Goal: Communication & Community: Answer question/provide support

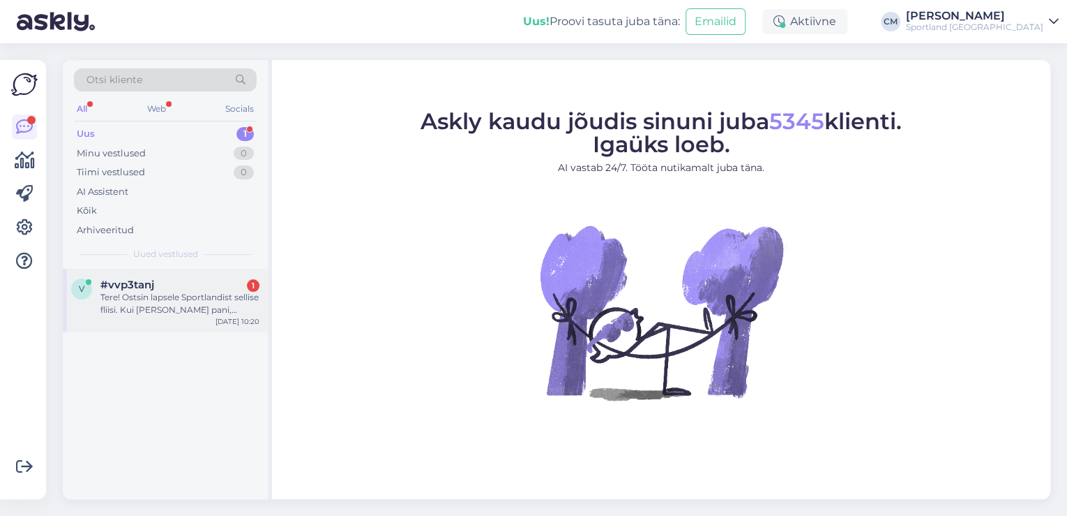
click at [213, 287] on div "#vvp3tanj 1" at bounding box center [179, 284] width 159 height 13
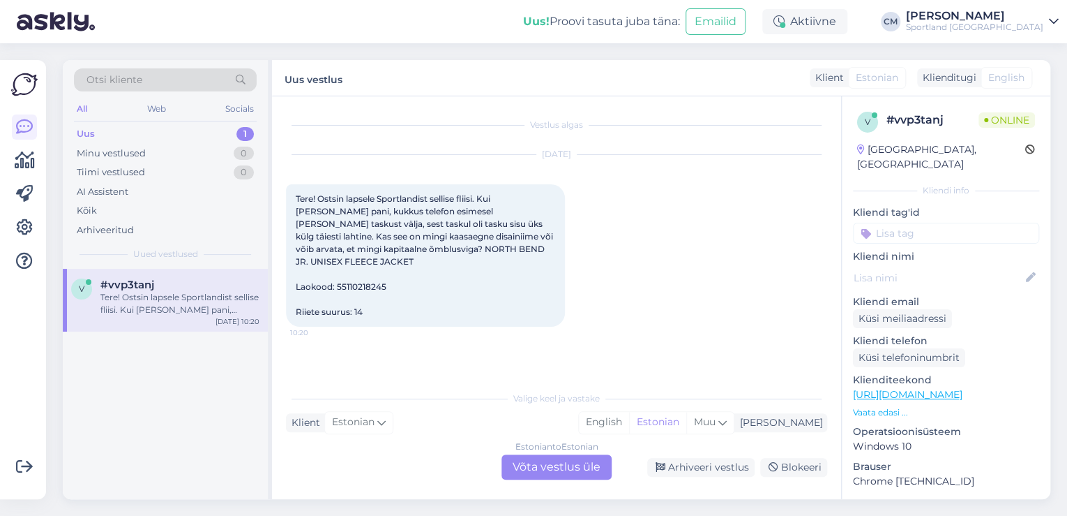
click at [585, 476] on div "Estonian to Estonian Võta vestlus üle" at bounding box center [557, 466] width 110 height 25
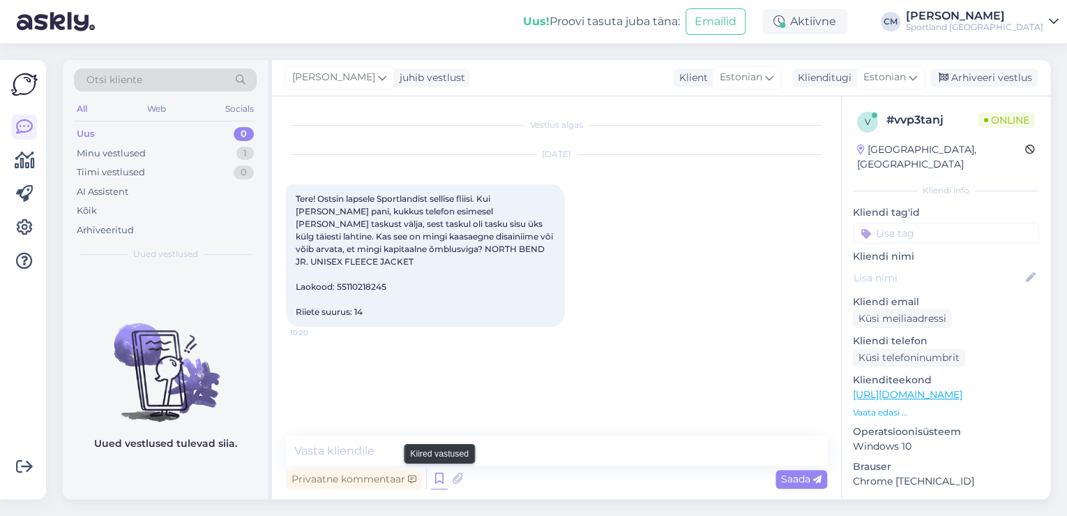
click at [442, 481] on icon at bounding box center [439, 478] width 17 height 21
click at [618, 411] on div at bounding box center [660, 343] width 335 height 167
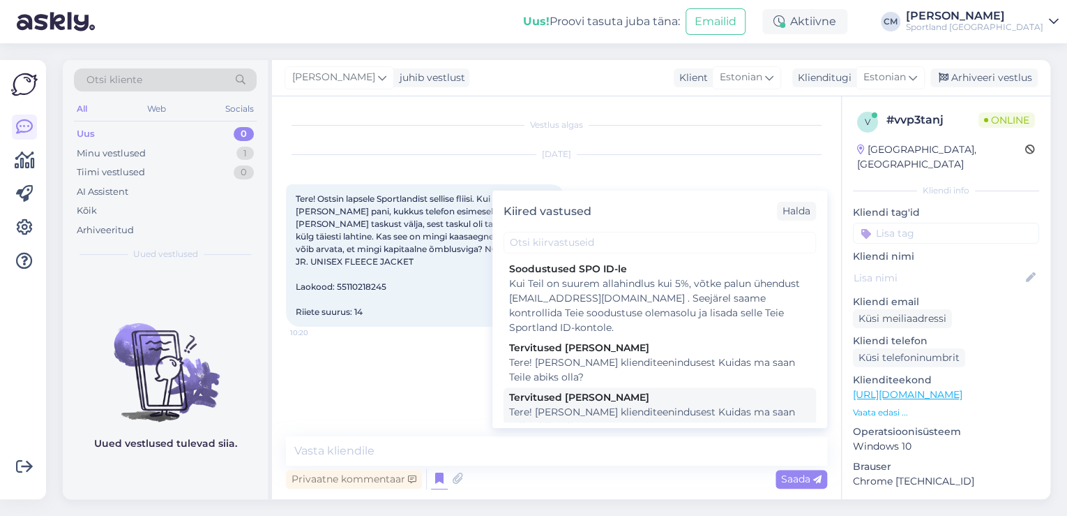
click at [604, 412] on div "Tere! [PERSON_NAME] klienditeenindusest Kuidas ma saan Teile abiks olla?" at bounding box center [659, 419] width 301 height 29
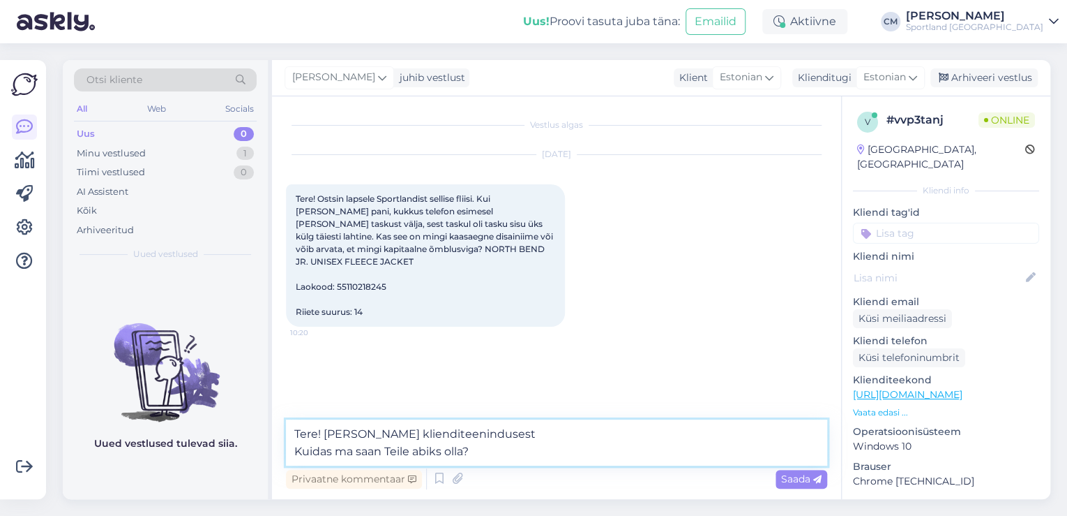
drag, startPoint x: 552, startPoint y: 463, endPoint x: 239, endPoint y: 476, distance: 314.2
click at [239, 476] on div "Otsi kliente All Web Socials Uus 0 Minu vestlused 1 Tiimi vestlused 0 AI Assist…" at bounding box center [557, 279] width 988 height 439
type textarea "Tere! [PERSON_NAME] klienditeenindusest"
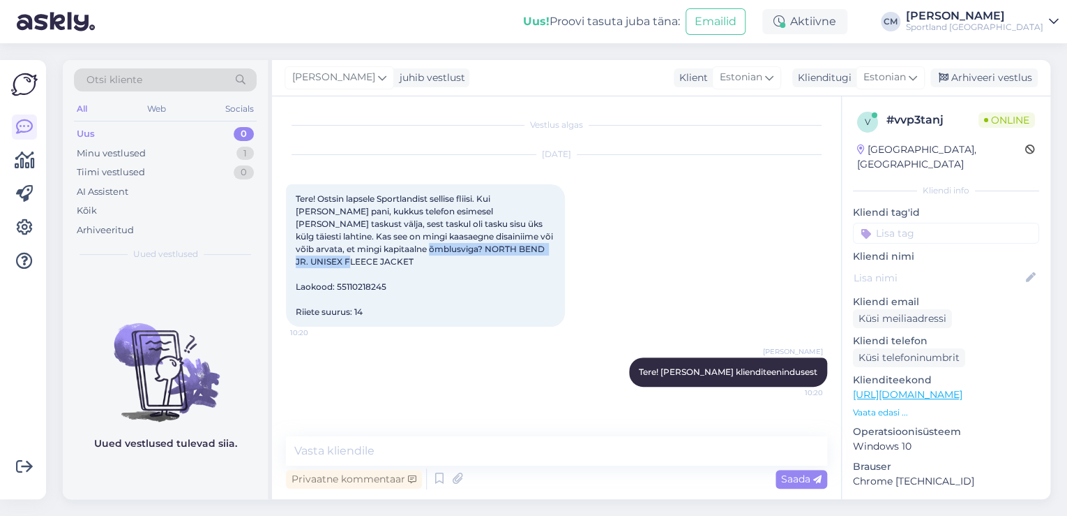
drag, startPoint x: 354, startPoint y: 249, endPoint x: 536, endPoint y: 253, distance: 182.1
click at [536, 253] on div "Tere! Ostsin lapsele Sportlandist sellise fliisi. Kui [PERSON_NAME] pani, kukku…" at bounding box center [425, 255] width 279 height 142
copy span "NORTH BEND JR. UNISEX FLEECE JACKET"
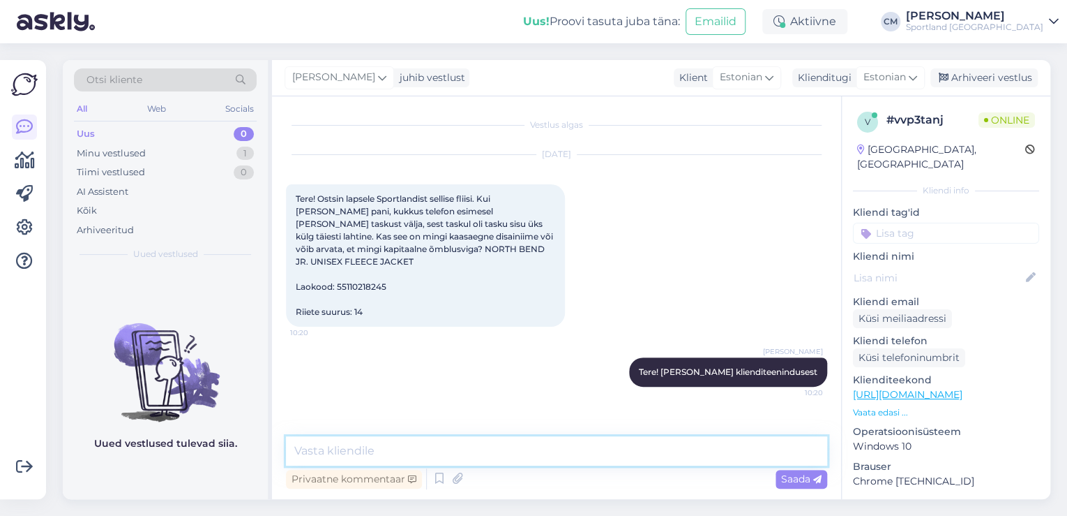
click at [449, 448] on textarea at bounding box center [556, 450] width 541 height 29
type textarea "Kas saaksite palun edastada fotod fliisist?"
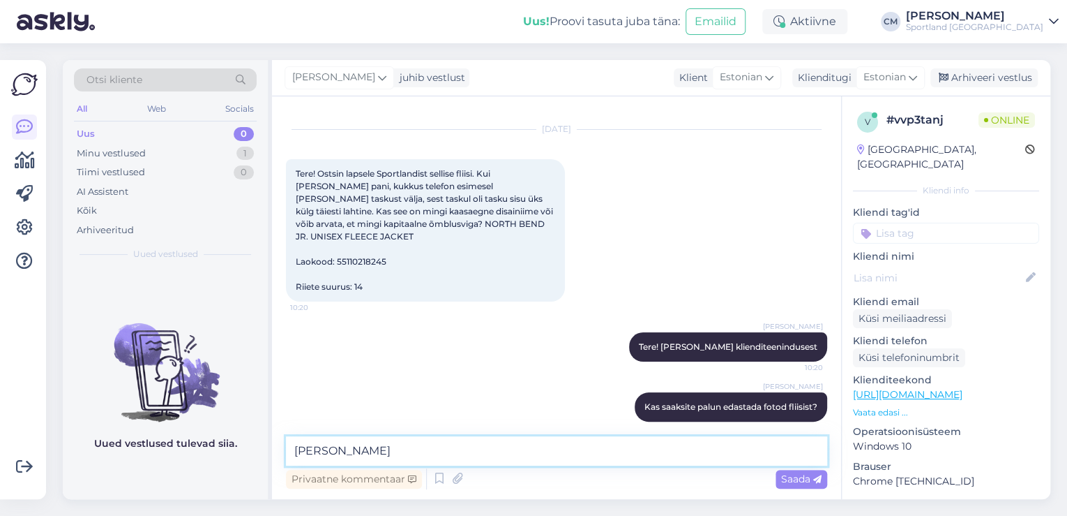
type textarea "J"
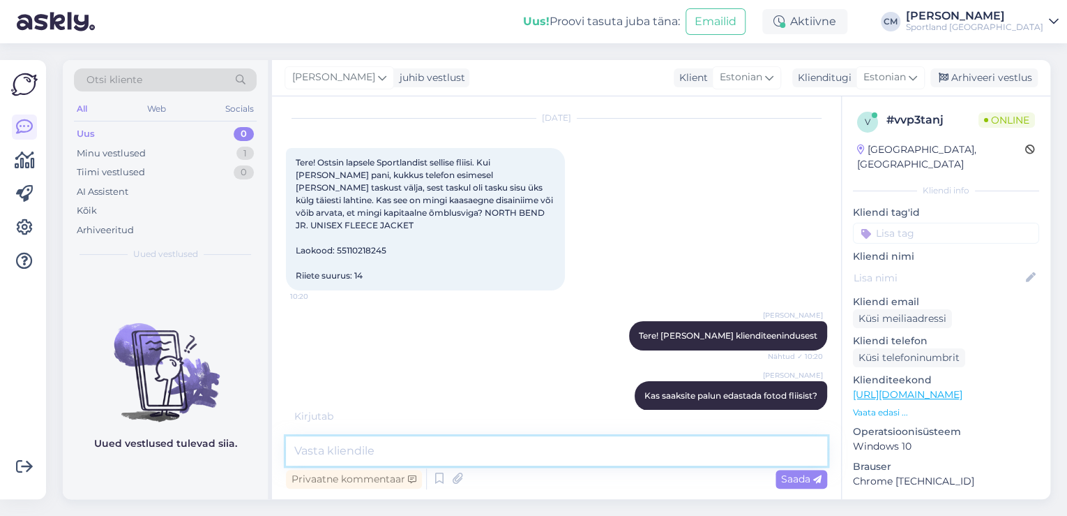
scroll to position [40, 0]
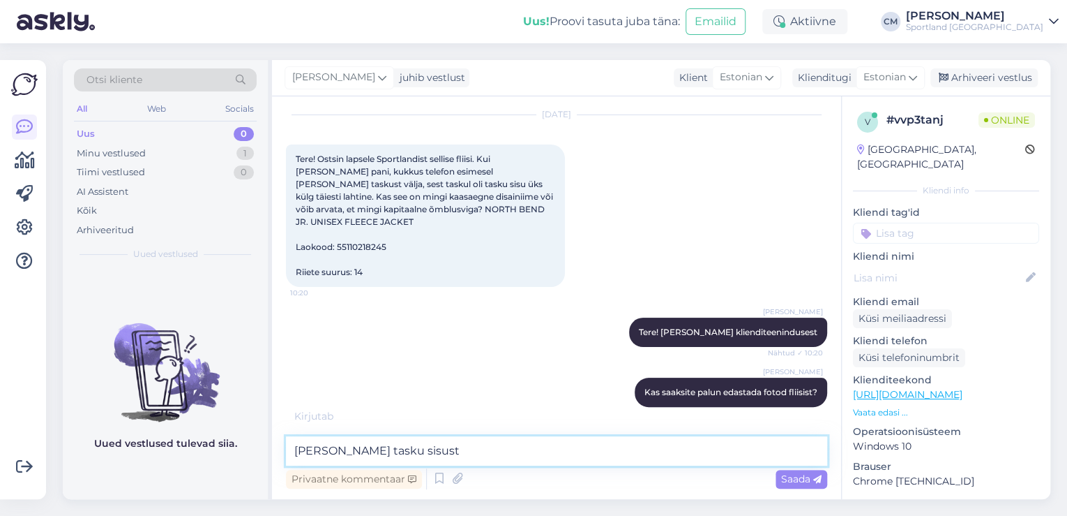
type textarea "[PERSON_NAME] tasku sisust."
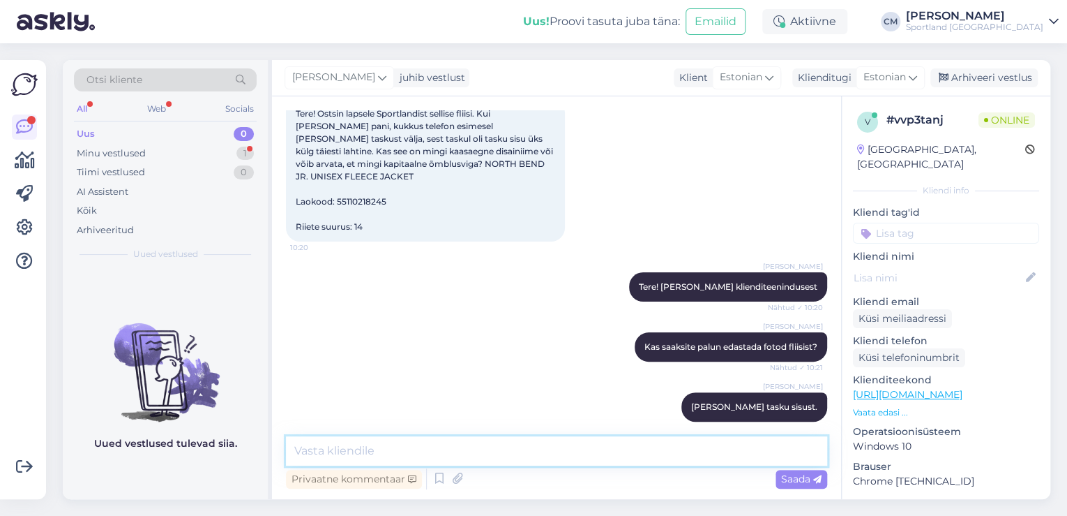
scroll to position [195, 0]
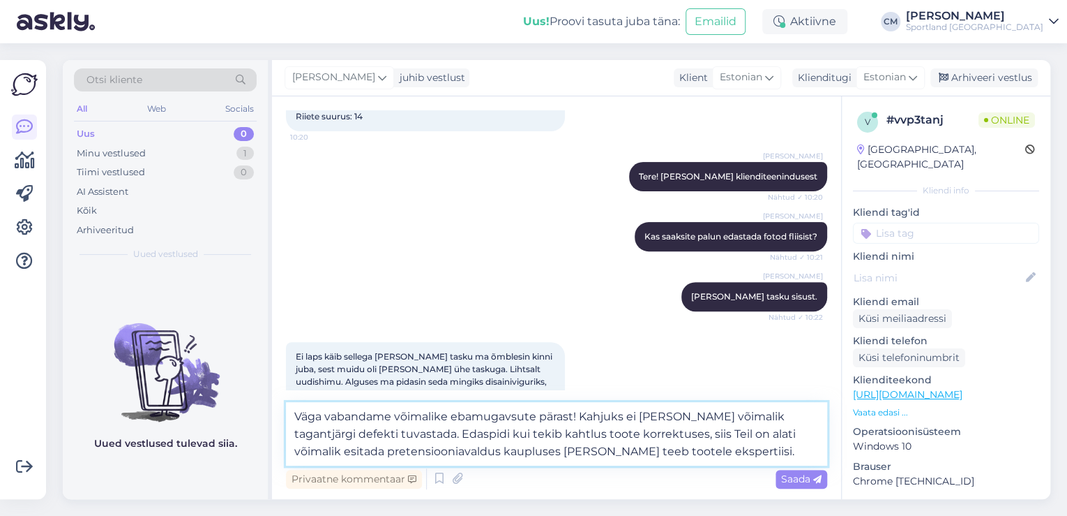
click at [513, 419] on textarea "Väga vabandame võimalike ebamugavsute pärast! Kahjuks ei [PERSON_NAME] võimalik…" at bounding box center [556, 433] width 541 height 63
click at [513, 419] on textarea "Väga vabandame võimalike ebamugasute pärast! Kahjuks ei [PERSON_NAME] võimalik …" at bounding box center [556, 433] width 541 height 63
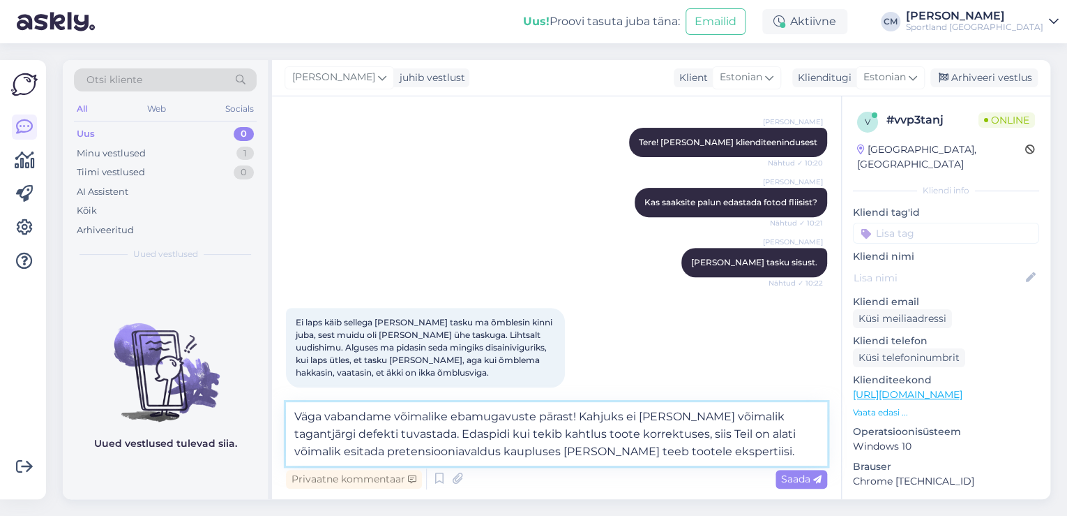
click at [396, 435] on textarea "Väga vabandame võimalike ebamugavuste pärast! Kahjuks ei [PERSON_NAME] võimalik…" at bounding box center [556, 433] width 541 height 63
click at [686, 416] on textarea "Väga vabandame võimalike ebamugavuste pärast! Kahjuks ei [PERSON_NAME] võimalik…" at bounding box center [556, 433] width 541 height 63
click at [727, 433] on textarea "Väga vabandame võimalike ebamugavuste pärast! Kahjuks ei [PERSON_NAME] tõesti v…" at bounding box center [556, 433] width 541 height 63
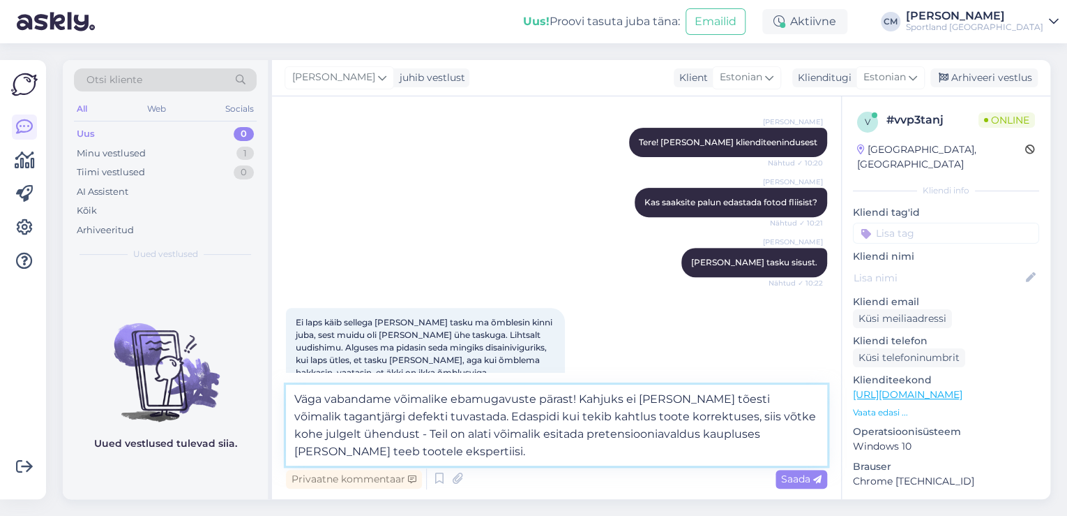
click at [456, 430] on textarea "Väga vabandame võimalike ebamugavuste pärast! Kahjuks ei [PERSON_NAME] tõesti v…" at bounding box center [556, 424] width 541 height 81
click at [715, 437] on textarea "Väga vabandame võimalike ebamugavuste pärast! Kahjuks ei [PERSON_NAME] tõesti v…" at bounding box center [556, 424] width 541 height 81
type textarea "Väga vabandame võimalike ebamugavuste pärast! Kahjuks ei [PERSON_NAME] tõesti v…"
click at [523, 449] on textarea "Väga vabandame võimalike ebamugavuste pärast! Kahjuks ei [PERSON_NAME] tõesti v…" at bounding box center [556, 424] width 541 height 81
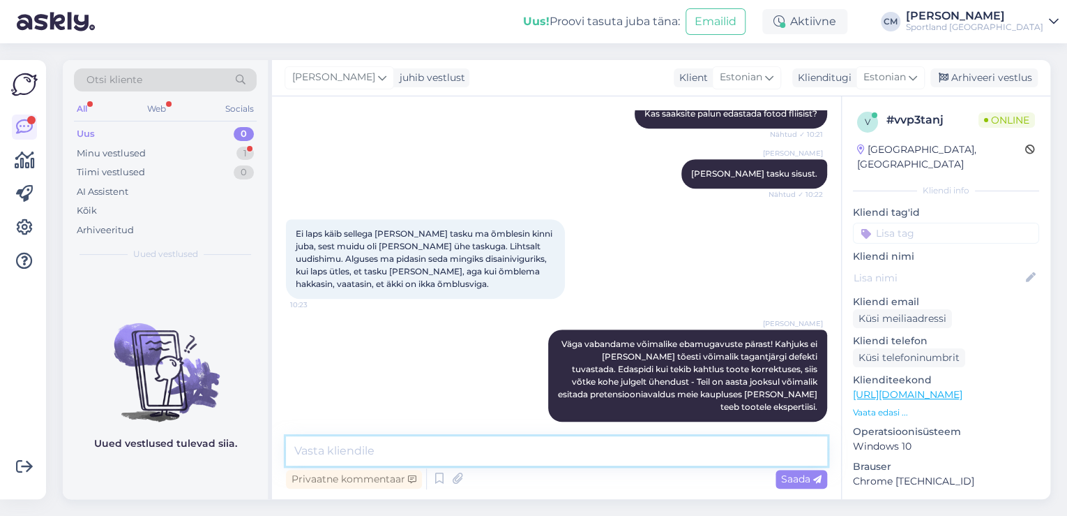
scroll to position [441, 0]
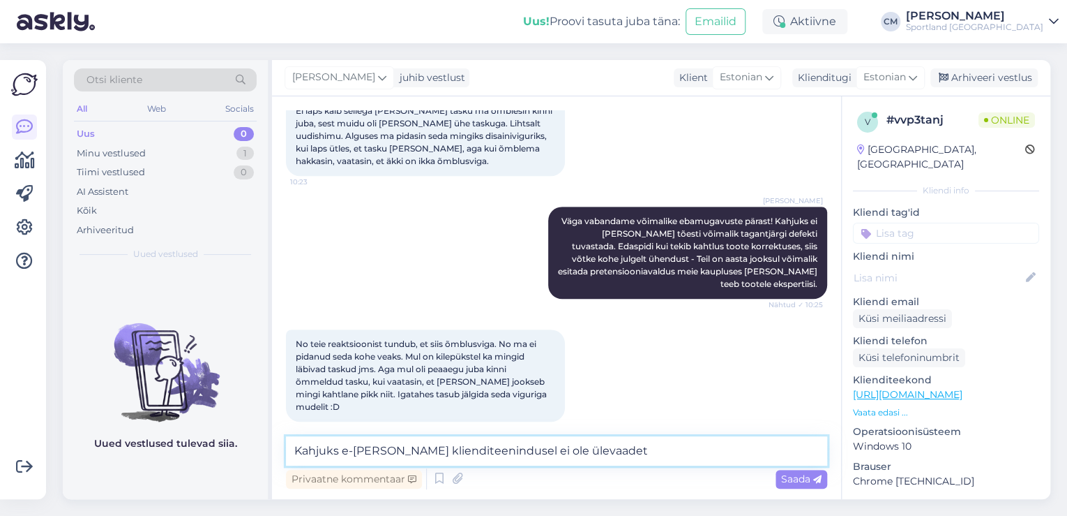
click at [513, 445] on textarea "Kahjuks e-[PERSON_NAME] klienditeenindusel ei ole ülevaadet" at bounding box center [556, 450] width 541 height 29
click at [622, 438] on textarea "Kahjuks e-[PERSON_NAME] klienditeenindusel ei ole füüsilist ülevaadet" at bounding box center [556, 450] width 541 height 29
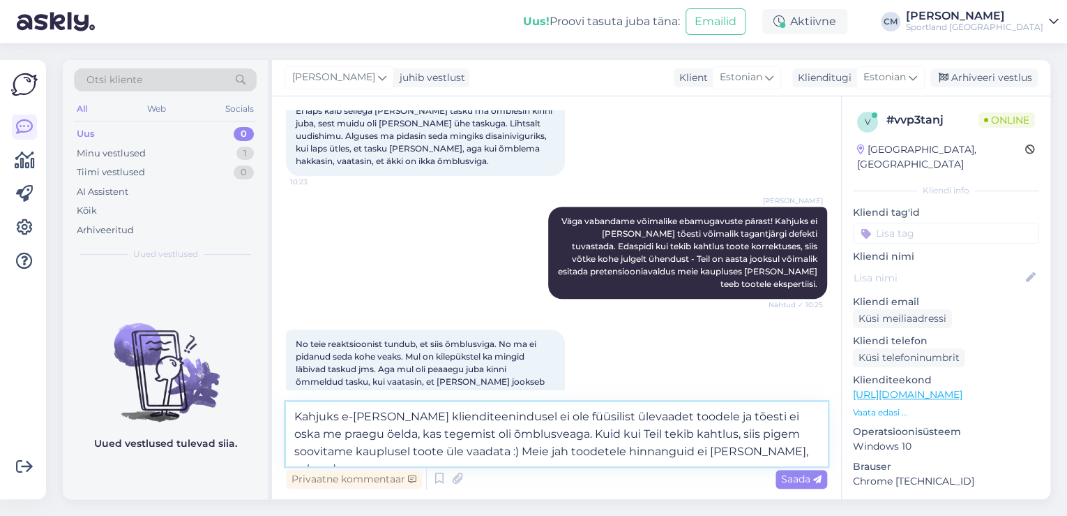
type textarea "Kahjuks e-[PERSON_NAME] klienditeenindusel ei ole füüsilist ülevaadet toodele j…"
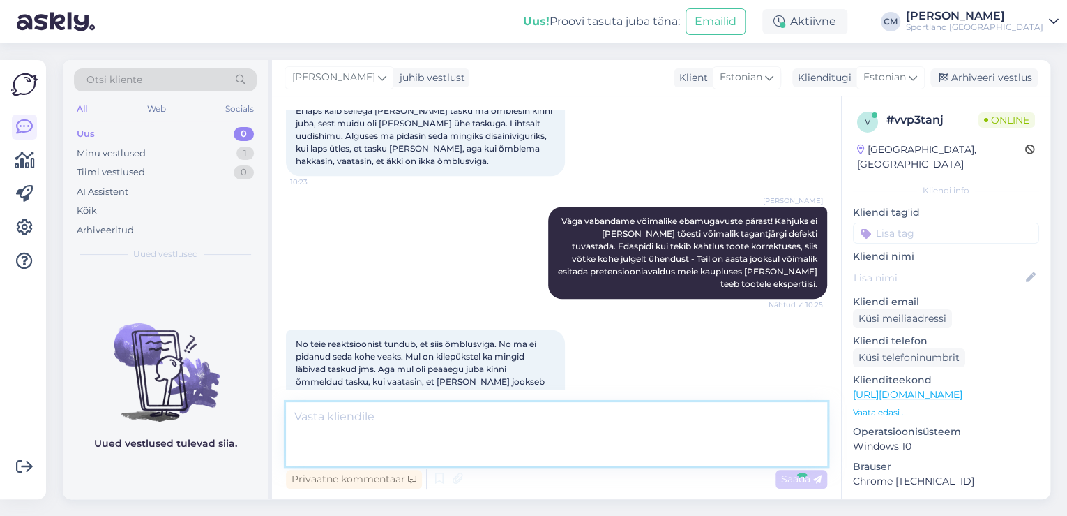
scroll to position [551, 0]
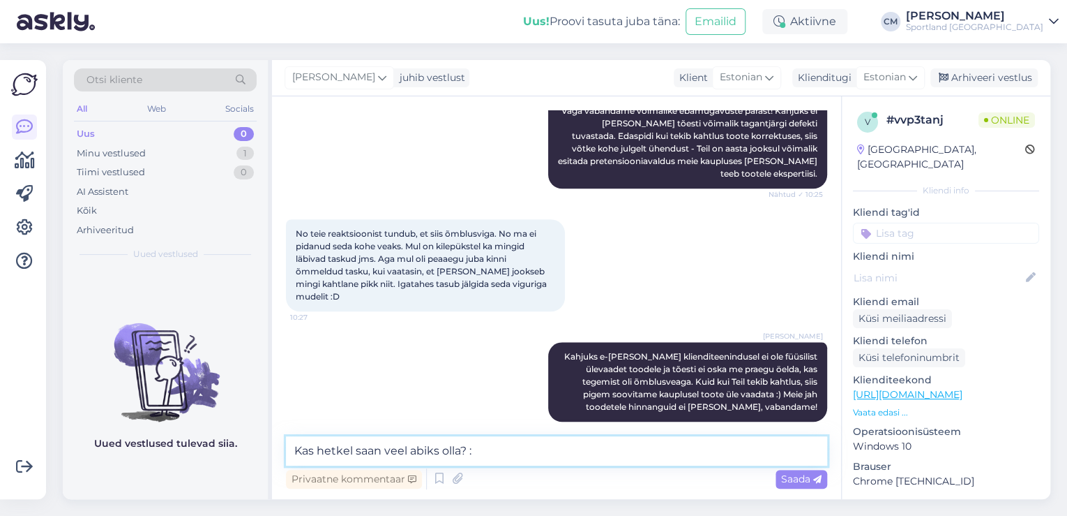
type textarea "Kas hetkel saan veel abiks olla? :)"
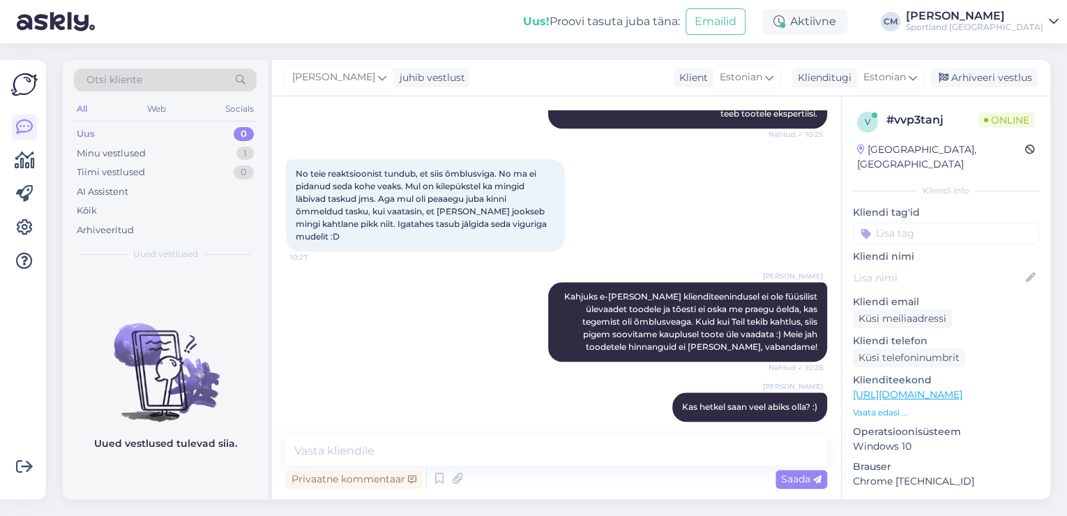
click at [896, 223] on input at bounding box center [946, 233] width 186 height 21
type input "defe"
click at [929, 267] on div "Defektiga toode" at bounding box center [946, 269] width 186 height 39
click at [929, 266] on span "Defektiga toode" at bounding box center [946, 270] width 68 height 8
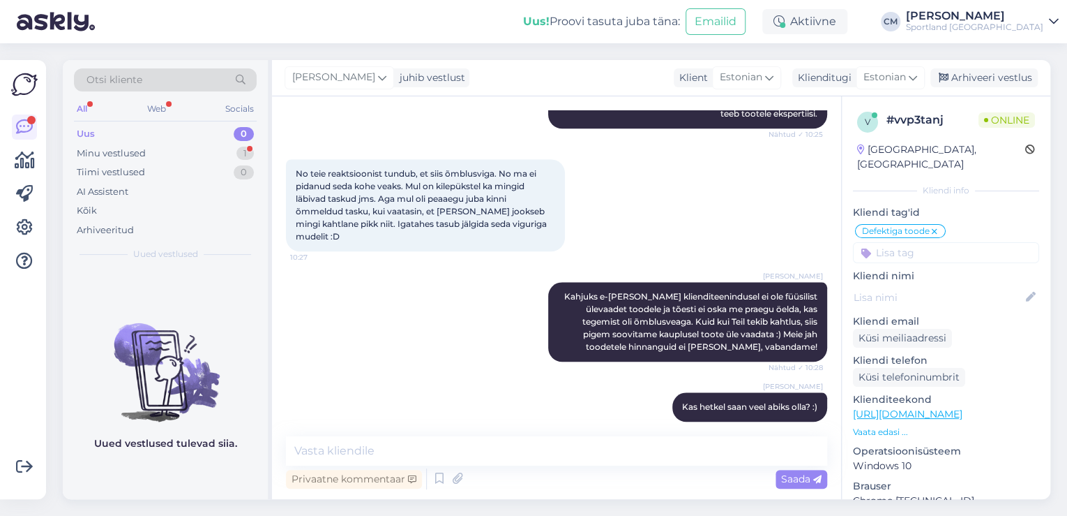
scroll to position [671, 0]
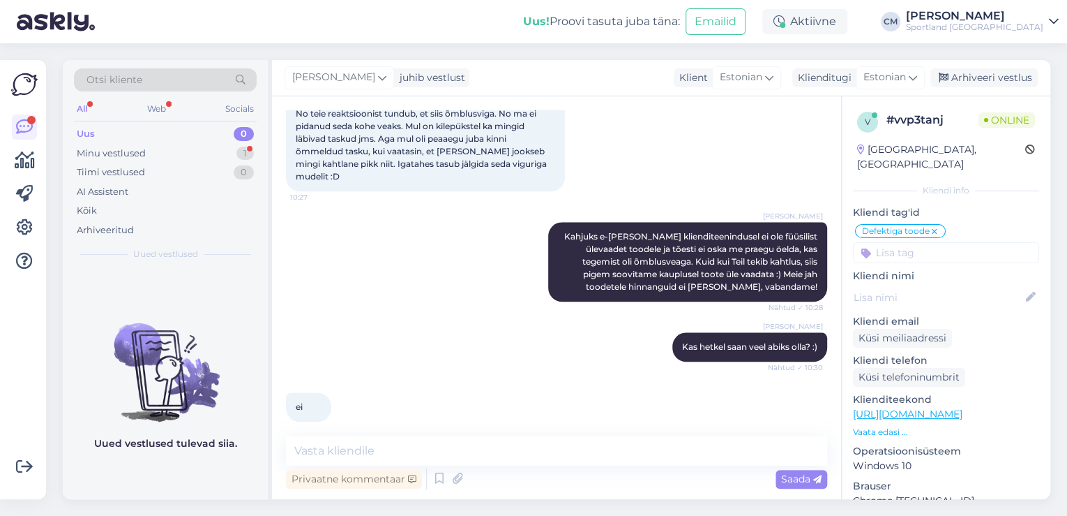
click at [362, 433] on div "Vestlus algas [DATE] Tere! Ostsin lapsele Sportlandist sellise fliisi. Kui [PER…" at bounding box center [556, 297] width 569 height 403
click at [360, 439] on textarea at bounding box center [556, 450] width 541 height 29
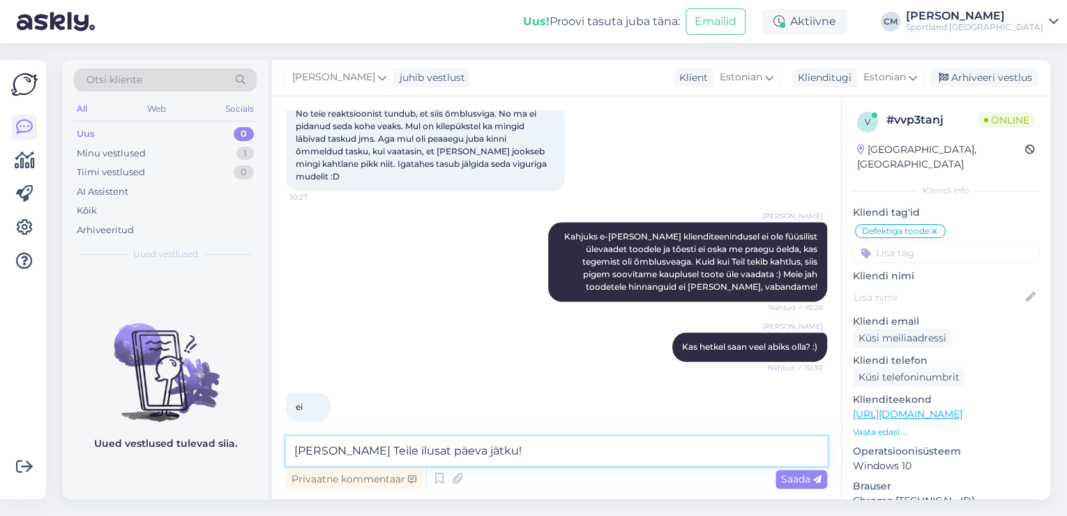
type textarea "[PERSON_NAME] Teile ilusat päeva jätku!"
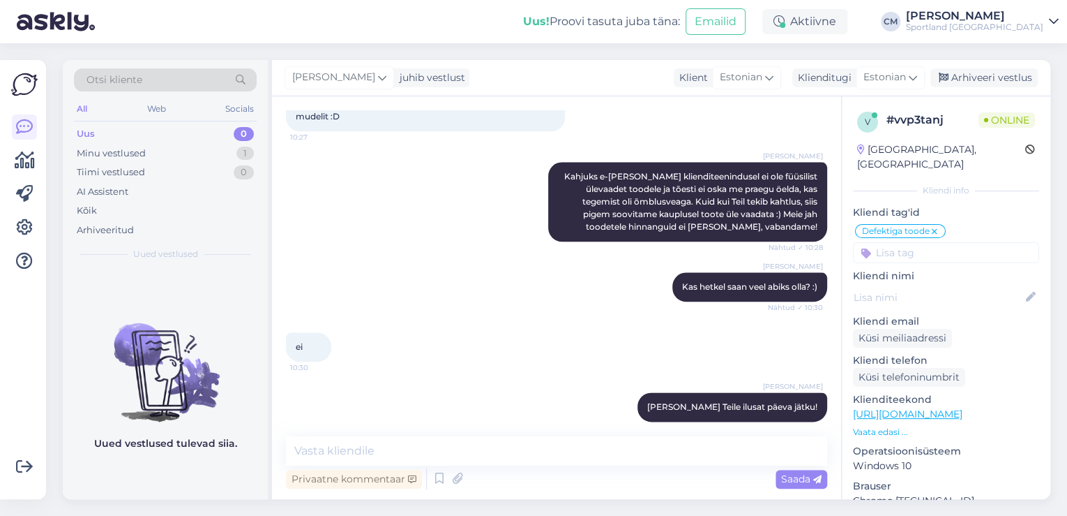
click at [955, 66] on div "[PERSON_NAME] juhib vestlust Klient [DEMOGRAPHIC_DATA] Klienditugi [DEMOGRAPHIC…" at bounding box center [661, 78] width 779 height 36
click at [955, 68] on div "Arhiveeri vestlus" at bounding box center [984, 77] width 107 height 19
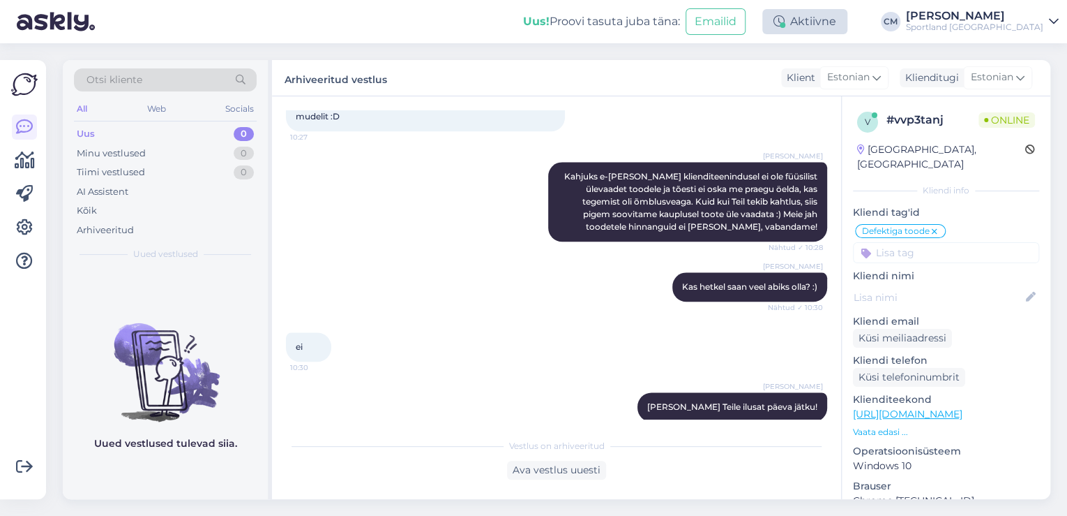
click at [848, 21] on div "Aktiivne" at bounding box center [804, 21] width 85 height 25
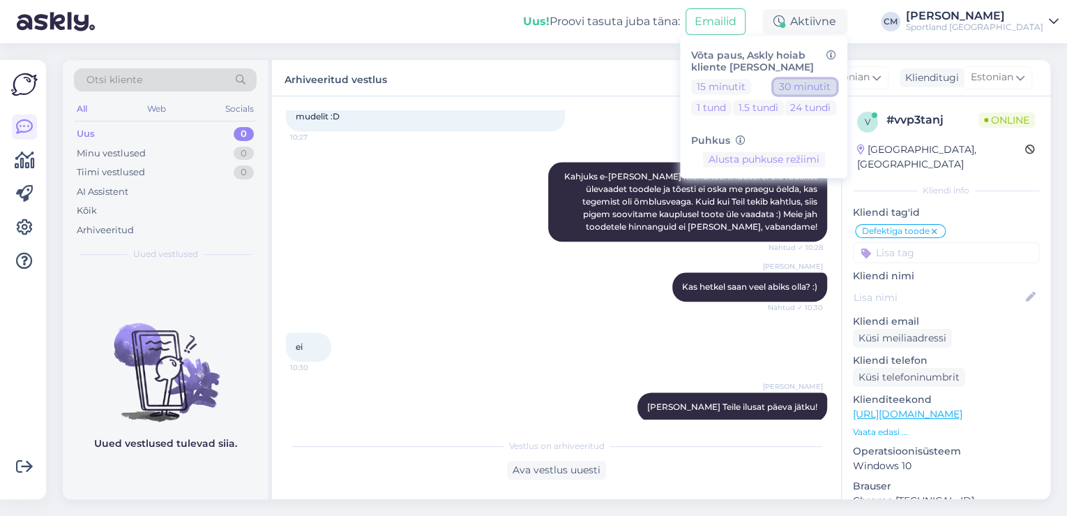
click at [836, 85] on button "30 minutit" at bounding box center [805, 86] width 63 height 15
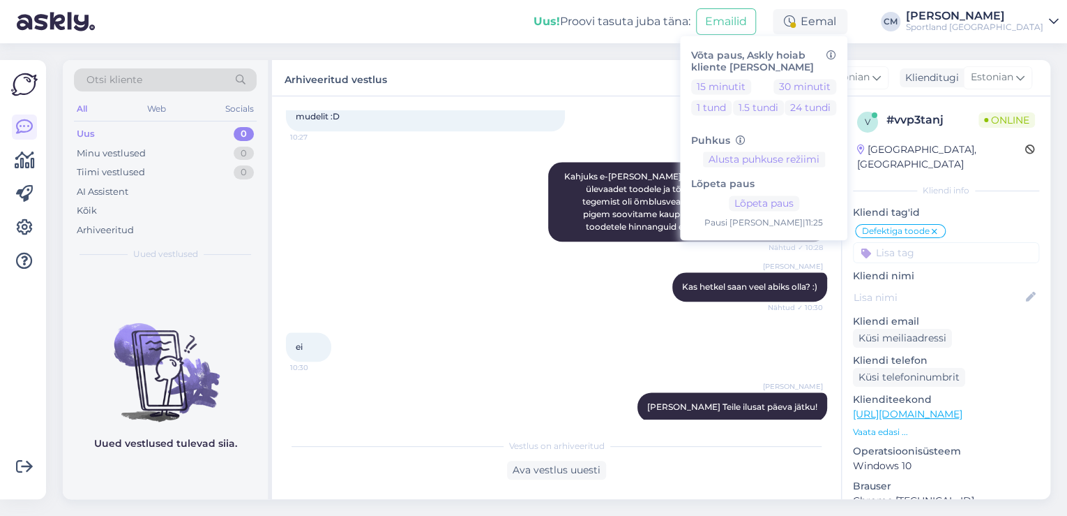
click at [980, 20] on div "[PERSON_NAME]" at bounding box center [974, 15] width 137 height 11
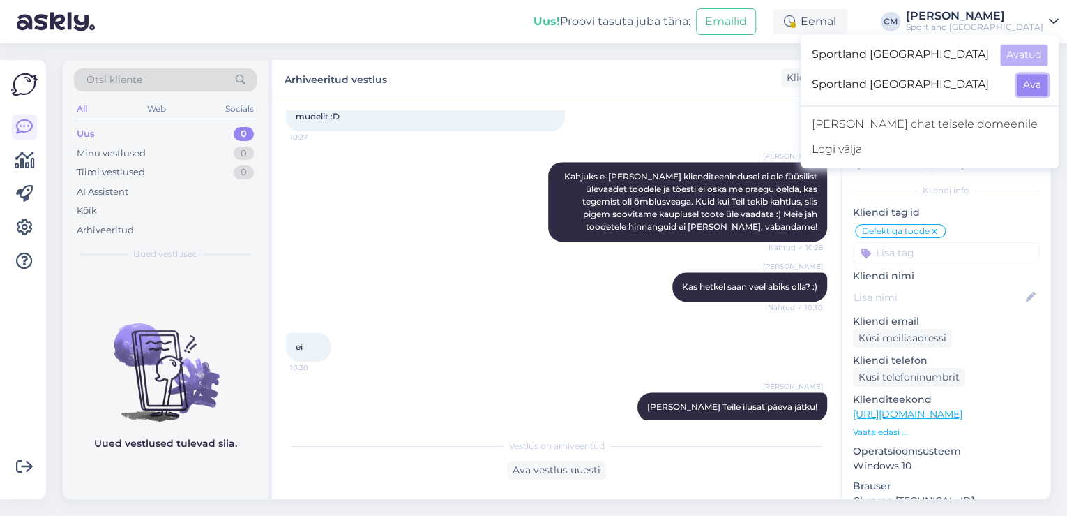
click at [1030, 85] on button "Ava" at bounding box center [1032, 85] width 31 height 22
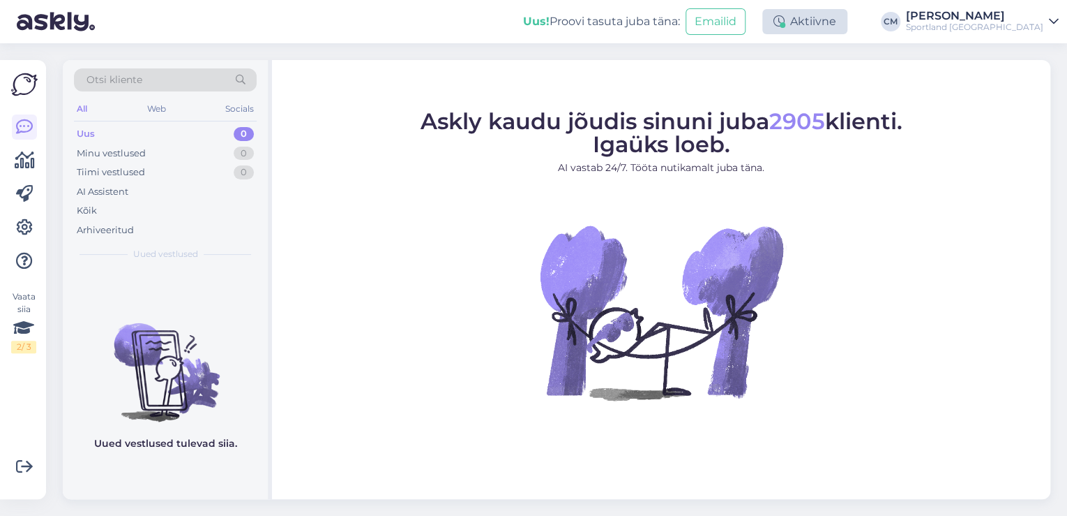
click at [848, 25] on div "Aktiivne" at bounding box center [804, 21] width 85 height 25
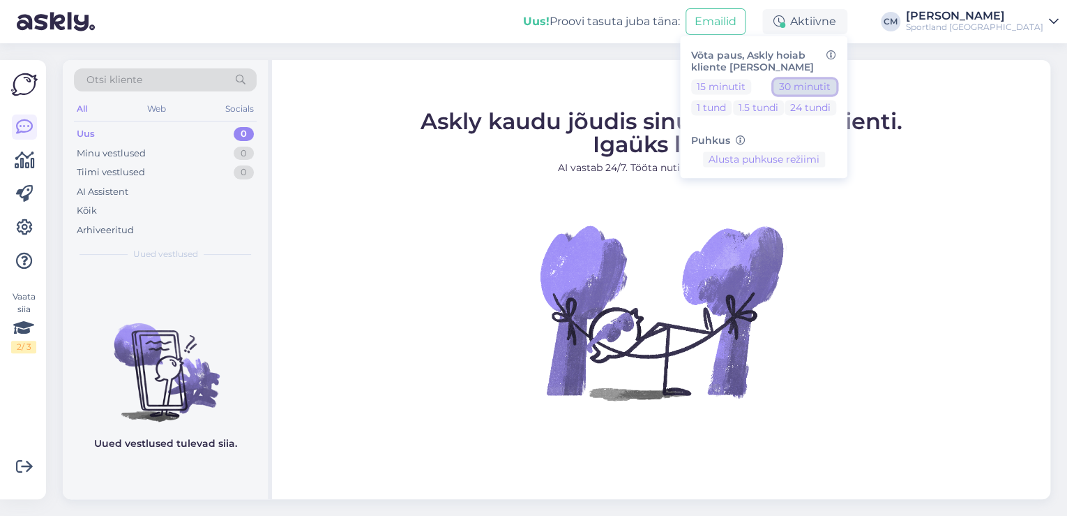
click at [836, 92] on button "30 minutit" at bounding box center [805, 86] width 63 height 15
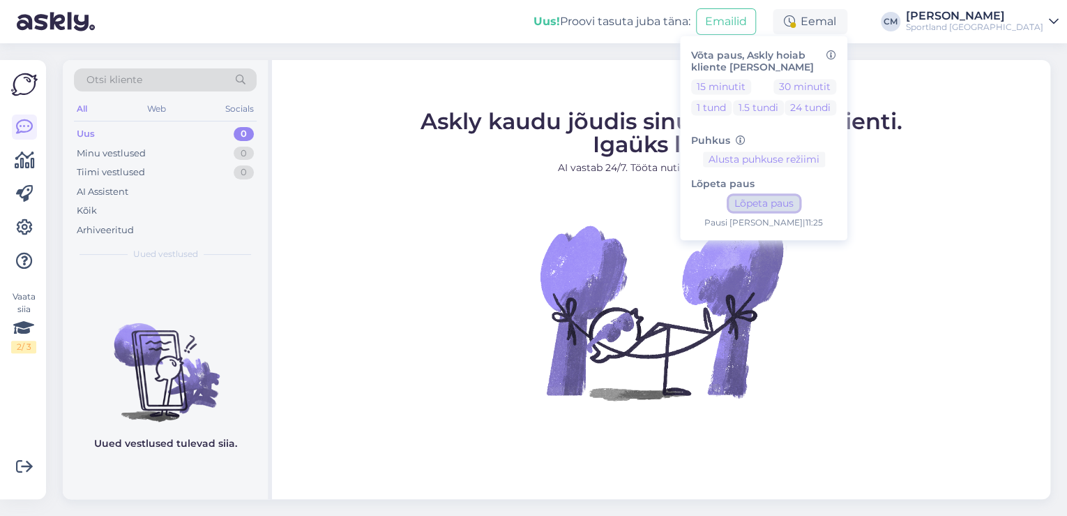
click at [793, 204] on button "Lõpeta paus" at bounding box center [764, 203] width 70 height 15
drag, startPoint x: 1027, startPoint y: 15, endPoint x: 1033, endPoint y: 27, distance: 13.4
click at [1027, 15] on div "[PERSON_NAME]" at bounding box center [974, 15] width 137 height 11
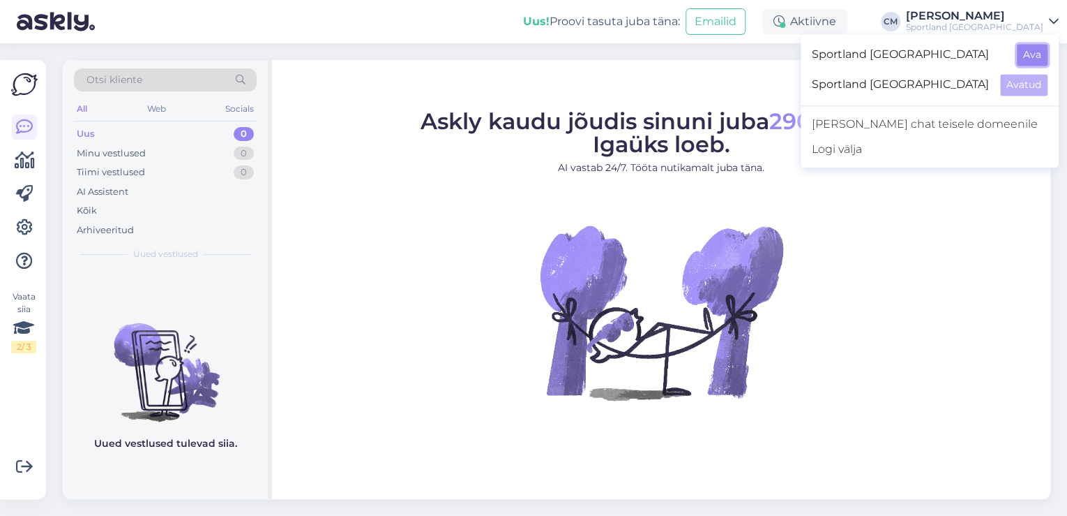
click at [1044, 53] on button "Ava" at bounding box center [1032, 55] width 31 height 22
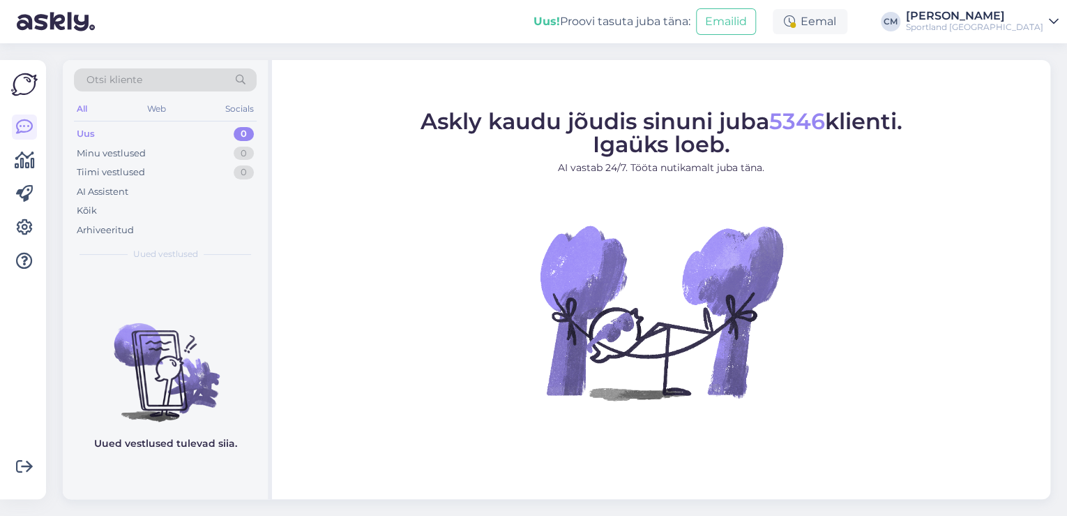
click at [843, 17] on div "Eemal" at bounding box center [810, 21] width 75 height 25
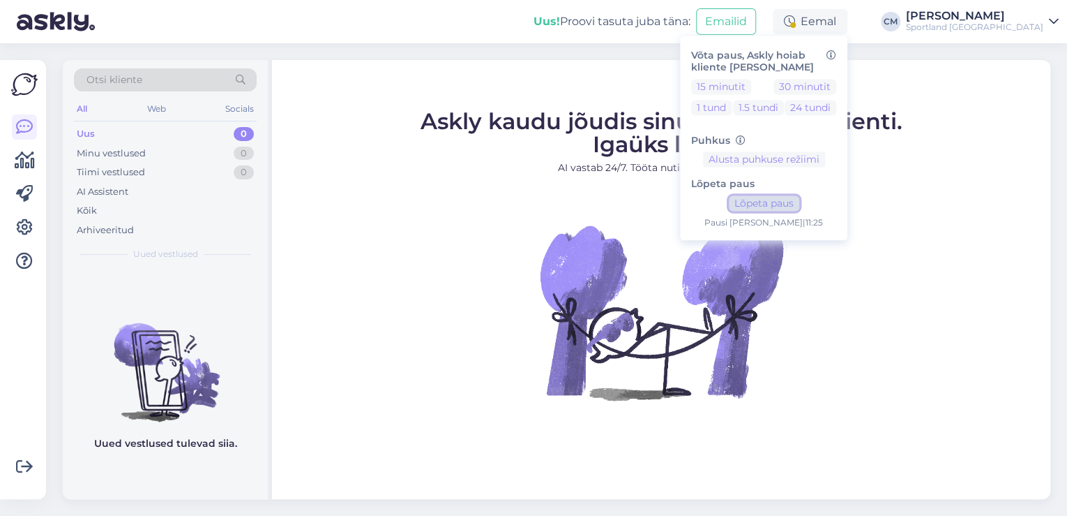
click at [799, 209] on button "Lõpeta paus" at bounding box center [764, 203] width 70 height 15
click at [493, 182] on figcaption "Askly kaudu jõudis sinuni juba 5346 klienti. Igaüks loeb. AI vastab 24/7. Tööta…" at bounding box center [662, 148] width 482 height 76
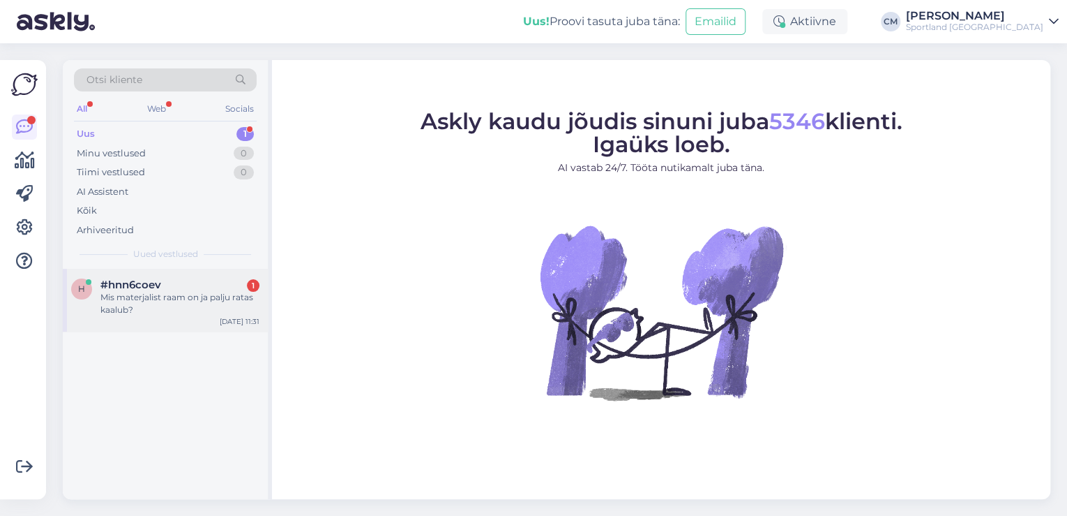
click at [156, 324] on div "h #hnn6coev 1 Mis materjalist raam on ja palju ratas kaalub? [DATE] 11:31" at bounding box center [165, 300] width 205 height 63
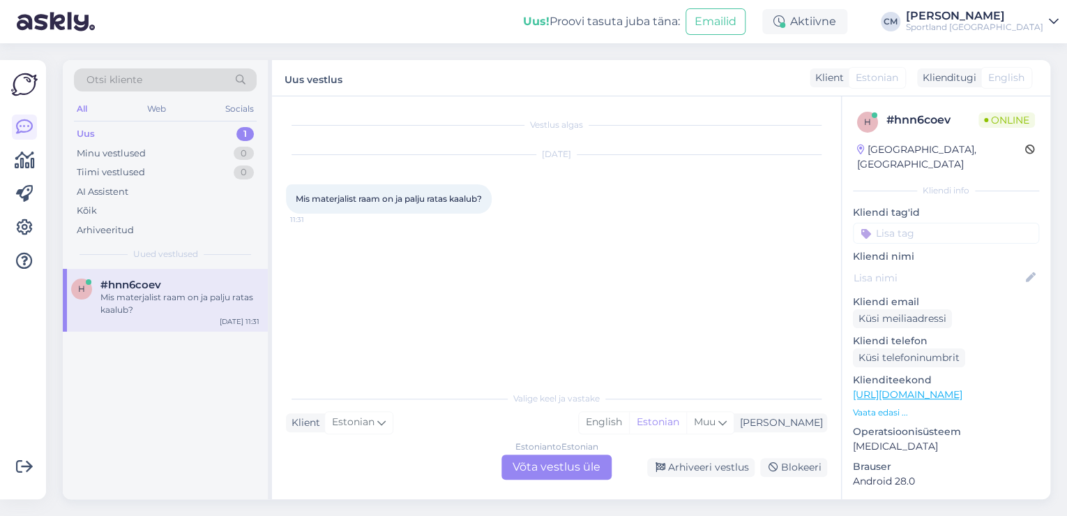
click at [587, 474] on div "Estonian to Estonian Võta vestlus üle" at bounding box center [557, 466] width 110 height 25
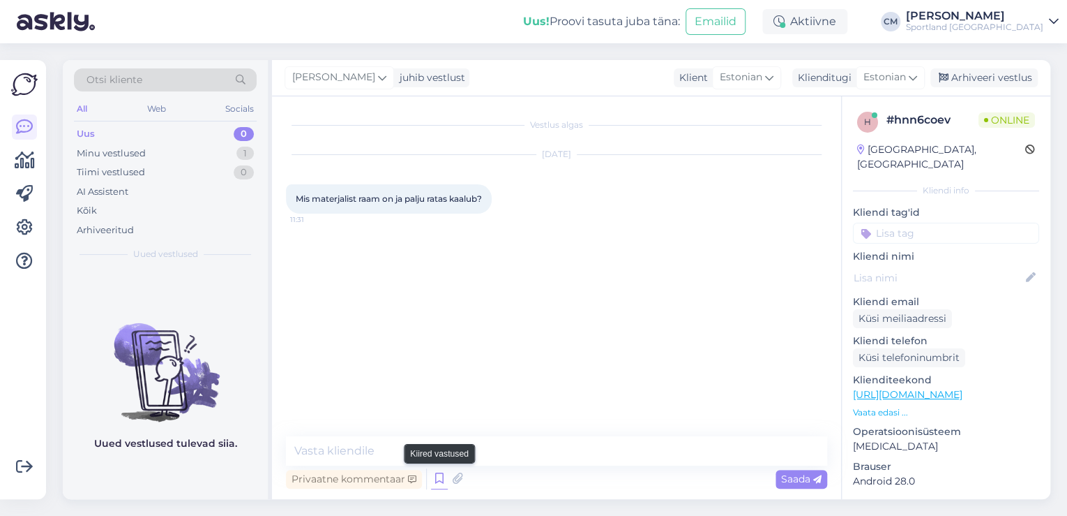
click at [441, 477] on icon at bounding box center [439, 478] width 17 height 21
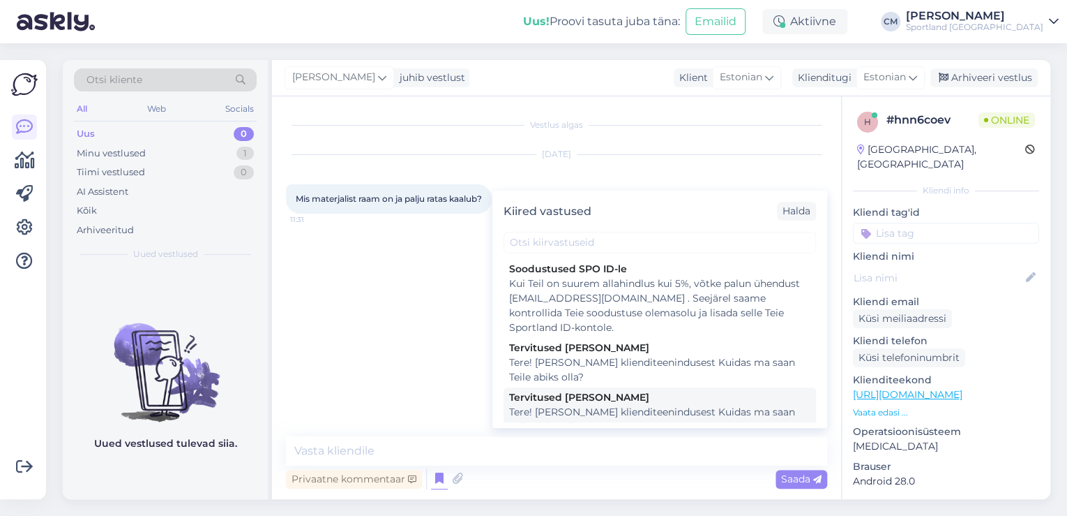
click at [589, 398] on div "Tervitused [PERSON_NAME]" at bounding box center [659, 397] width 301 height 15
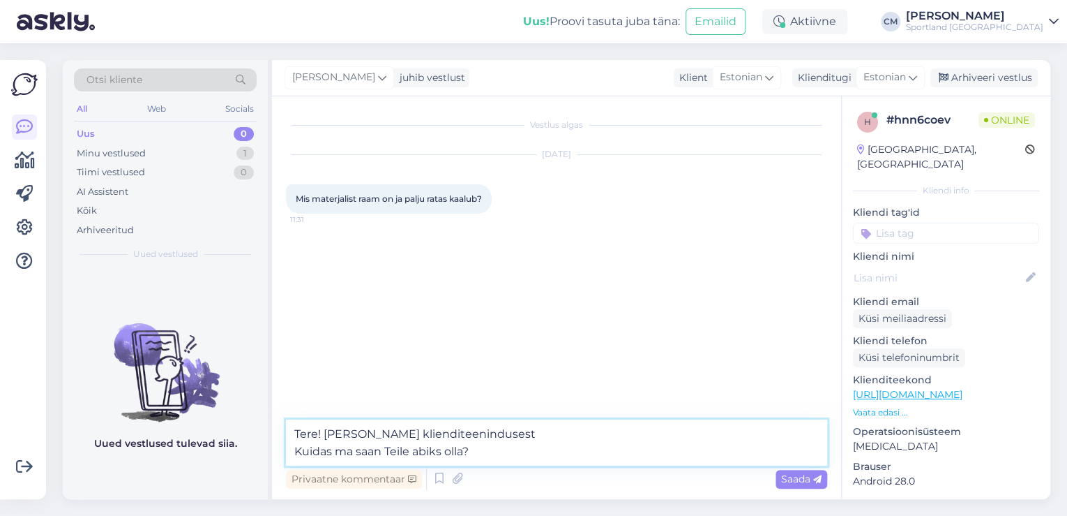
drag, startPoint x: 519, startPoint y: 444, endPoint x: 285, endPoint y: 449, distance: 233.8
click at [287, 449] on textarea "Tere! [PERSON_NAME] klienditeenindusest Kuidas ma saan Teile abiks olla?" at bounding box center [556, 442] width 541 height 46
type textarea "Tere! [PERSON_NAME] klienditeenindusest"
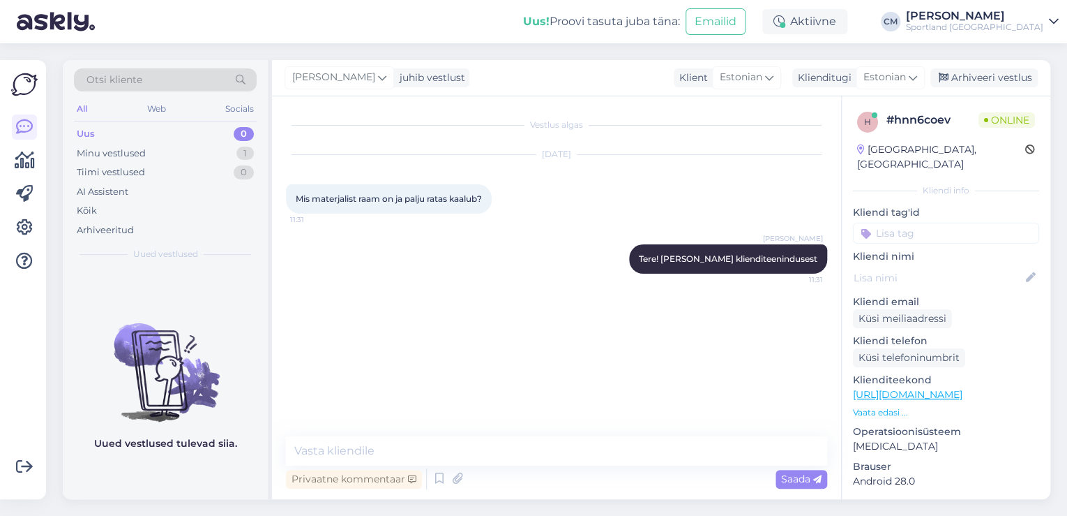
click at [963, 388] on link "[URL][DOMAIN_NAME]" at bounding box center [908, 394] width 110 height 13
drag, startPoint x: 480, startPoint y: 193, endPoint x: 293, endPoint y: 197, distance: 187.0
click at [293, 197] on div "Mis materjalist raam on ja palju ratas kaalub? 11:31" at bounding box center [389, 198] width 206 height 29
copy span "Mis materjalist raam on ja palju ratas kaalub?"
click at [471, 447] on textarea at bounding box center [556, 450] width 541 height 29
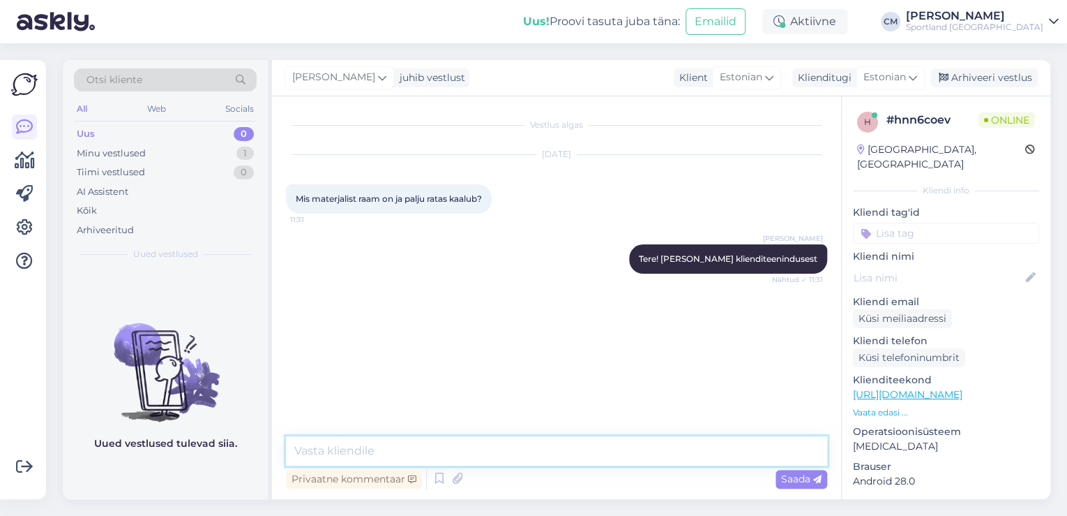
paste textarea "Carbon"
paste textarea "Ratta kaalud (täiskomplektiga) erinevad sõltuvalt raamiasendist ja suurusest, k…"
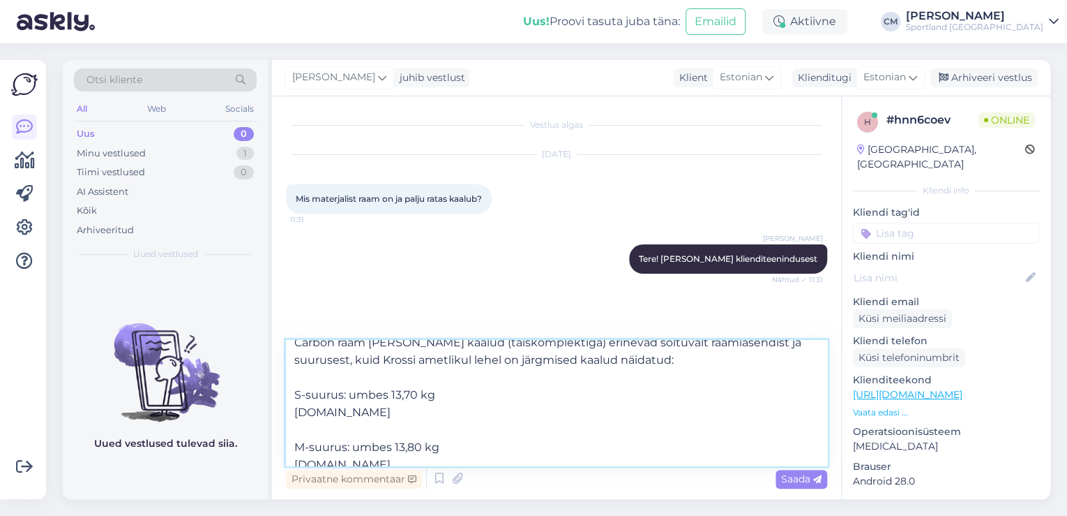
scroll to position [0, 0]
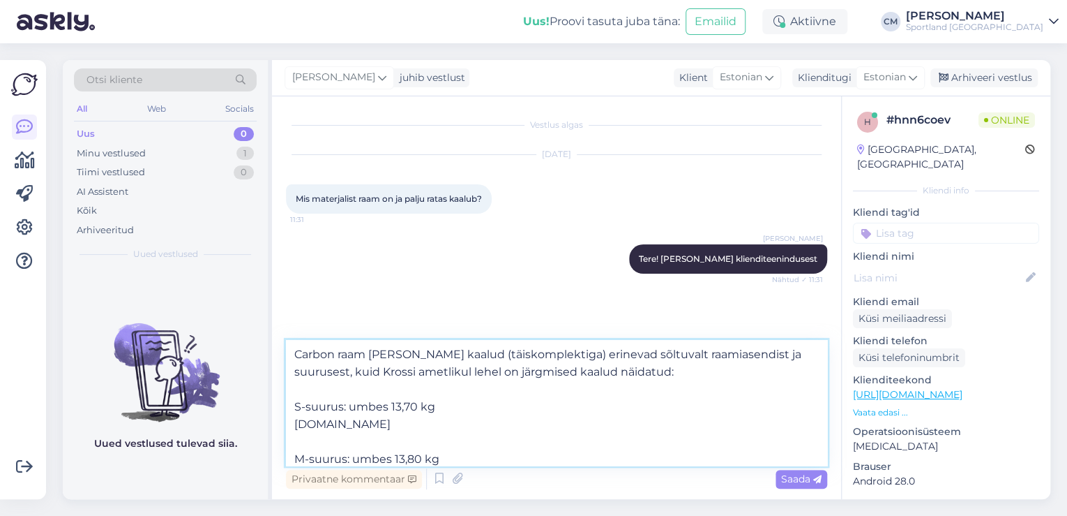
drag, startPoint x: 381, startPoint y: 423, endPoint x: 296, endPoint y: 423, distance: 85.1
click at [296, 423] on textarea "Carbon raam [PERSON_NAME] kaalud (täiskomplektiga) erinevad sõltuvalt raamiasen…" at bounding box center [556, 403] width 541 height 126
click at [388, 354] on textarea "Carbon raam [PERSON_NAME] kaalud (täiskomplektiga) erinevad sõltuvalt raamiasen…" at bounding box center [556, 403] width 541 height 126
click at [382, 393] on textarea "Carbon raam [PERSON_NAME] kaalud (täiskomplektiga) erinevad sõltuvalt raamiasen…" at bounding box center [556, 403] width 541 height 126
click at [330, 426] on textarea "Carbon raam [PERSON_NAME] kaalud (täiskomplektiga) erinevad sõltuvalt raamiasen…" at bounding box center [556, 403] width 541 height 126
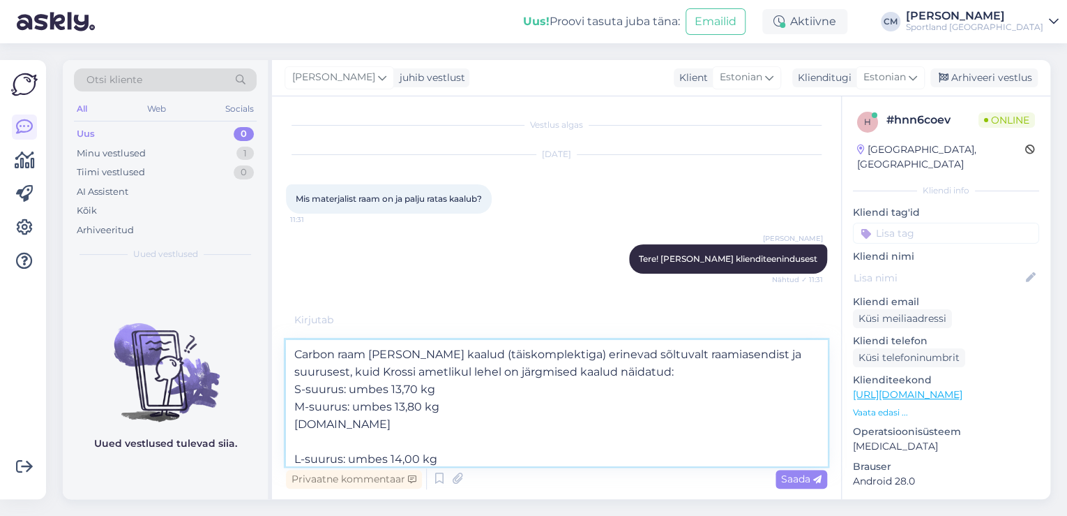
drag, startPoint x: 364, startPoint y: 424, endPoint x: 288, endPoint y: 423, distance: 76.1
click at [288, 423] on textarea "Carbon raam [PERSON_NAME] kaalud (täiskomplektiga) erinevad sõltuvalt raamiasen…" at bounding box center [556, 403] width 541 height 126
click at [310, 437] on textarea "Carbon raam [PERSON_NAME] kaalud (täiskomplektiga) erinevad sõltuvalt raamiasen…" at bounding box center [556, 403] width 541 height 126
drag, startPoint x: 352, startPoint y: 444, endPoint x: 297, endPoint y: 447, distance: 55.2
click at [297, 447] on textarea "Carbon raam [PERSON_NAME] kaalud (täiskomplektiga) erinevad sõltuvalt raamiasen…" at bounding box center [556, 403] width 541 height 126
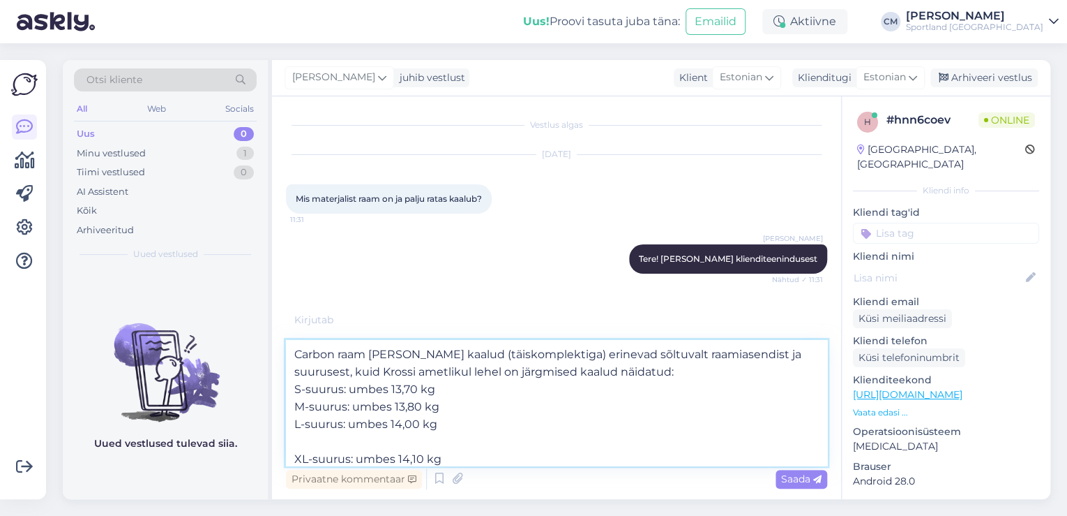
click at [307, 449] on textarea "Carbon raam [PERSON_NAME] kaalud (täiskomplektiga) erinevad sõltuvalt raamiasen…" at bounding box center [556, 403] width 541 height 126
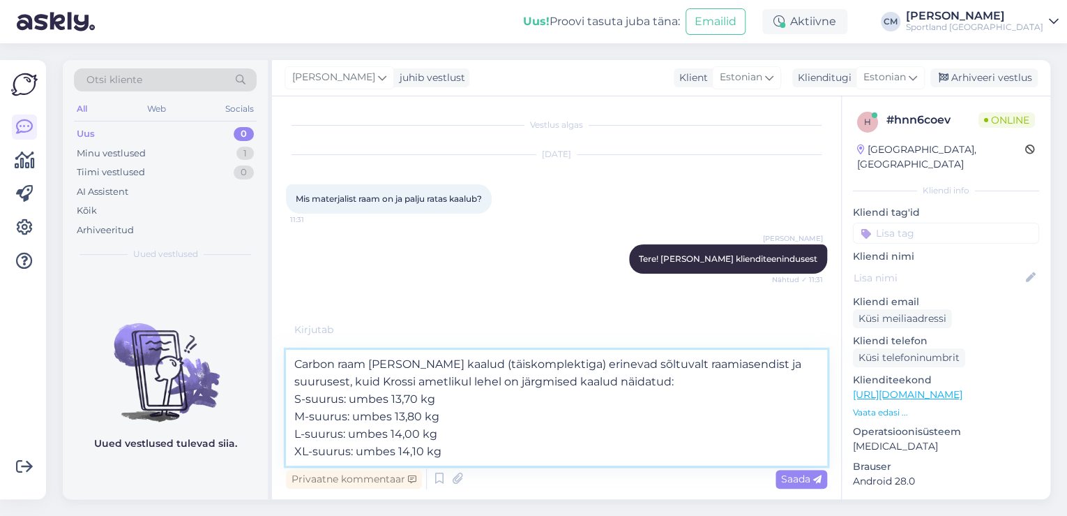
click at [554, 365] on textarea "Carbon raam [PERSON_NAME] kaalud (täiskomplektiga) erinevad sõltuvalt raamiasen…" at bounding box center [556, 407] width 541 height 116
type textarea "Carbon raam [PERSON_NAME] kaalud (täiskomplektiga) on erinevad sõltuvalt raamia…"
click at [686, 379] on textarea "Carbon raam [PERSON_NAME] kaalud (täiskomplektiga) on erinevad sõltuvalt raamia…" at bounding box center [556, 407] width 541 height 116
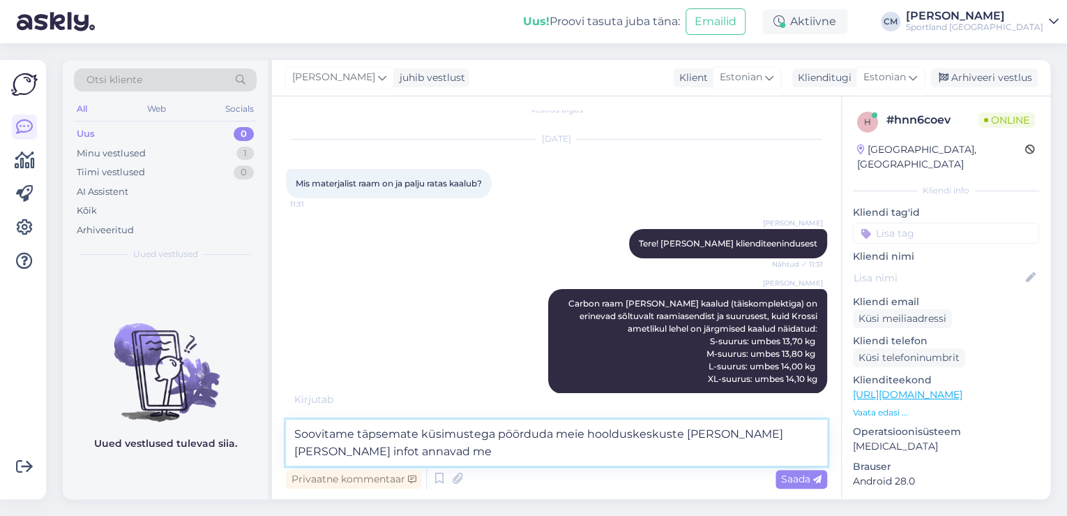
scroll to position [32, 0]
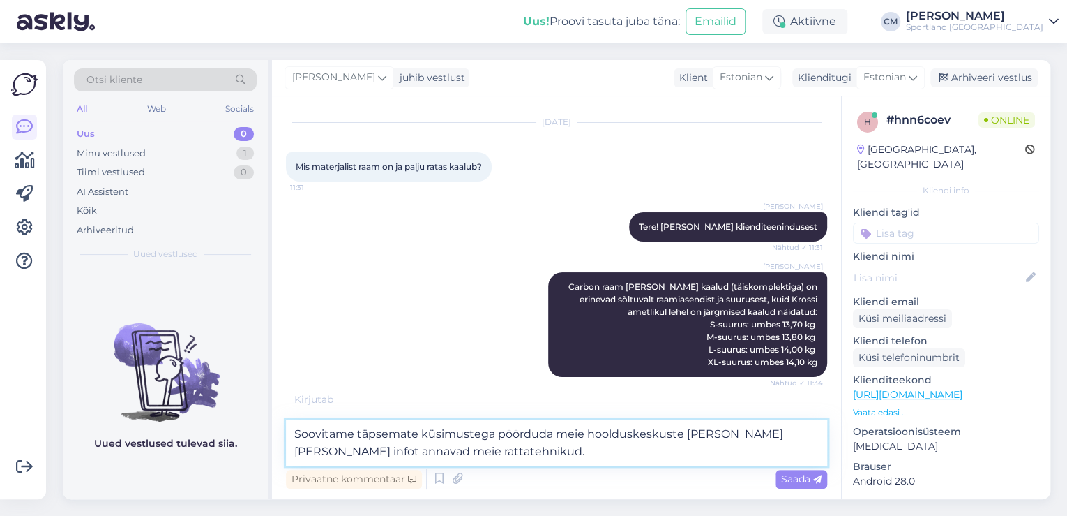
type textarea "Soovitame täpsemate küsimustega pöörduda meie hoolduskeskuste [PERSON_NAME] [PE…"
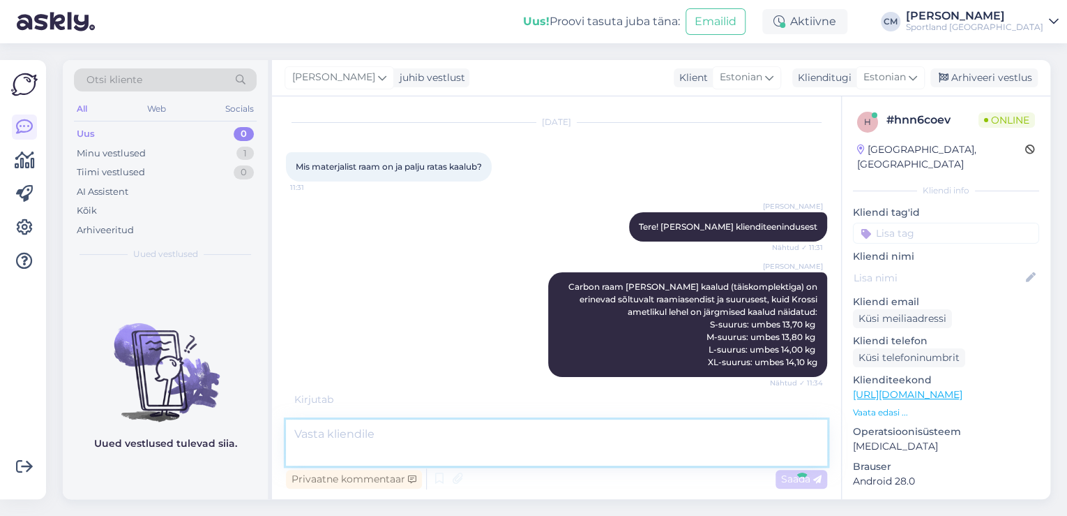
scroll to position [85, 0]
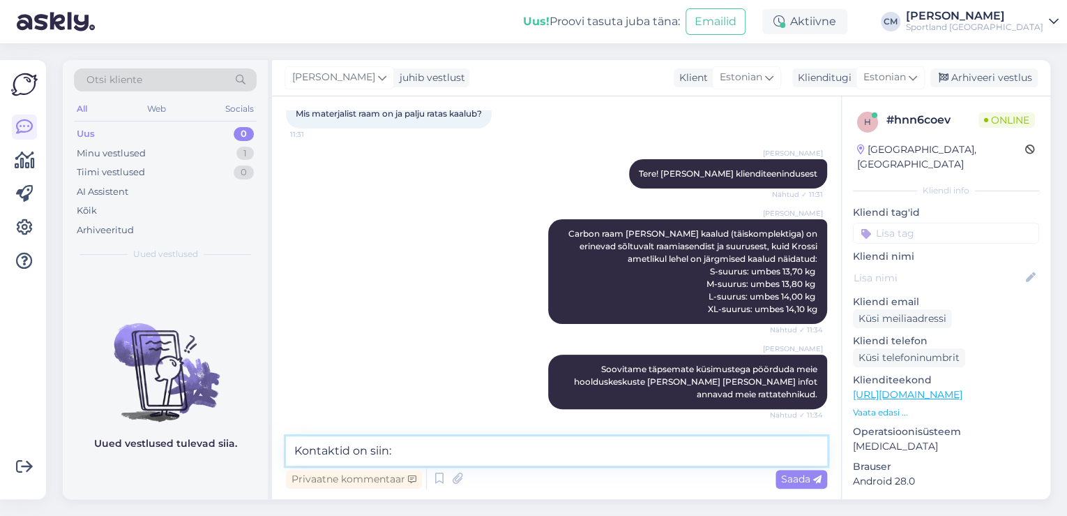
paste textarea "[URL][DOMAIN_NAME]"
type textarea "Kontaktid on siin: [URL][DOMAIN_NAME]"
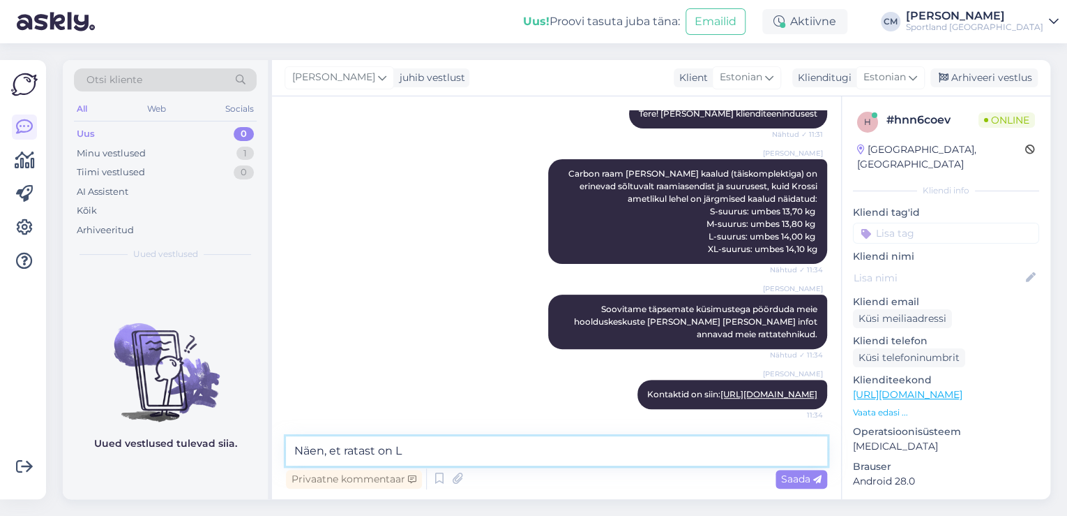
scroll to position [205, 0]
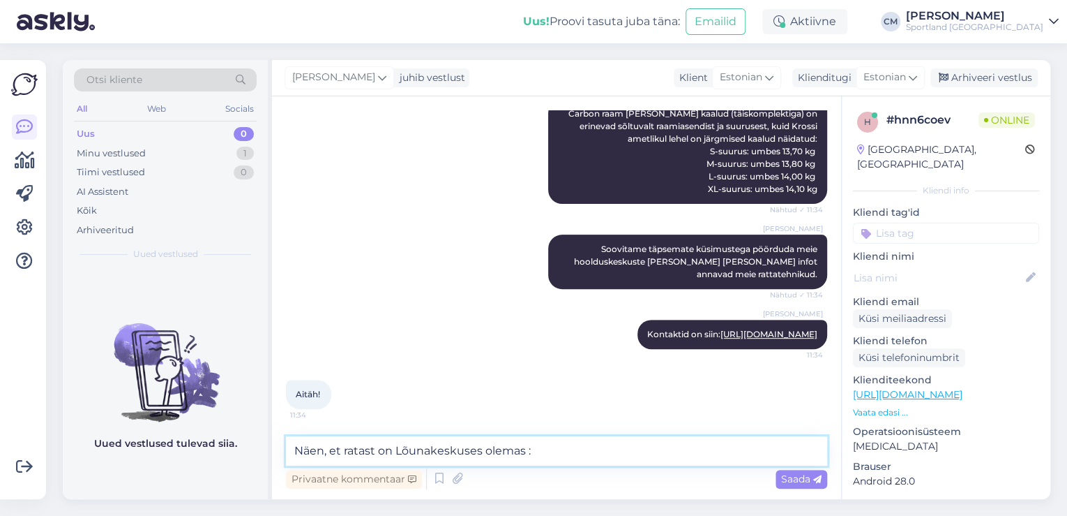
type textarea "Näen, et ratast on Lõunakeskuses olemas :)"
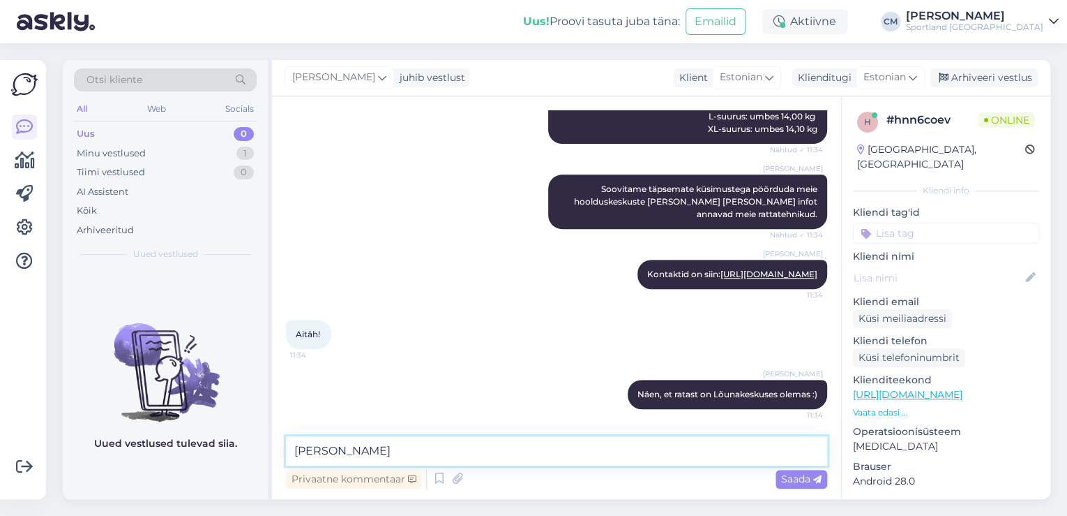
type textarea "[PERSON_NAME]!"
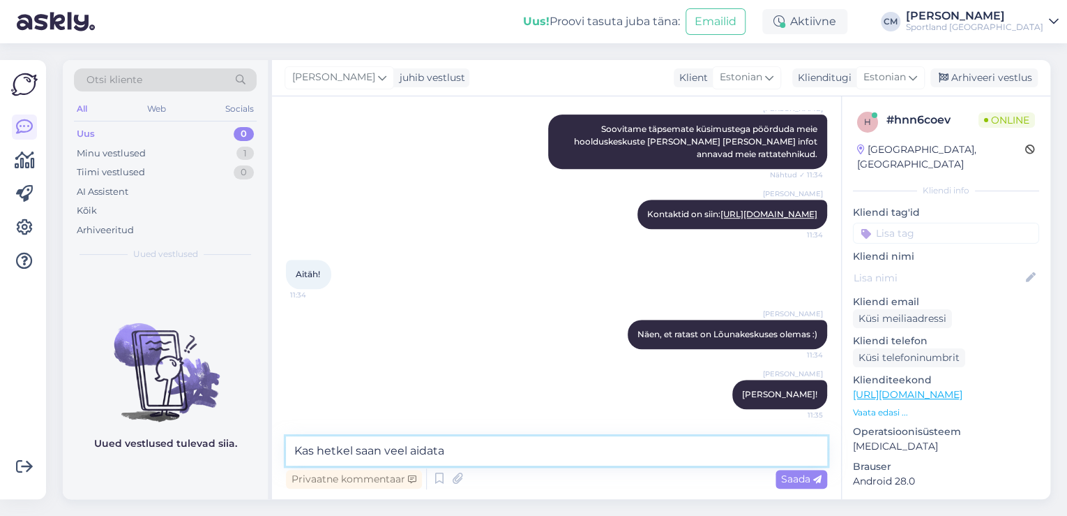
type textarea "Kas hetkel saan veel aidata?"
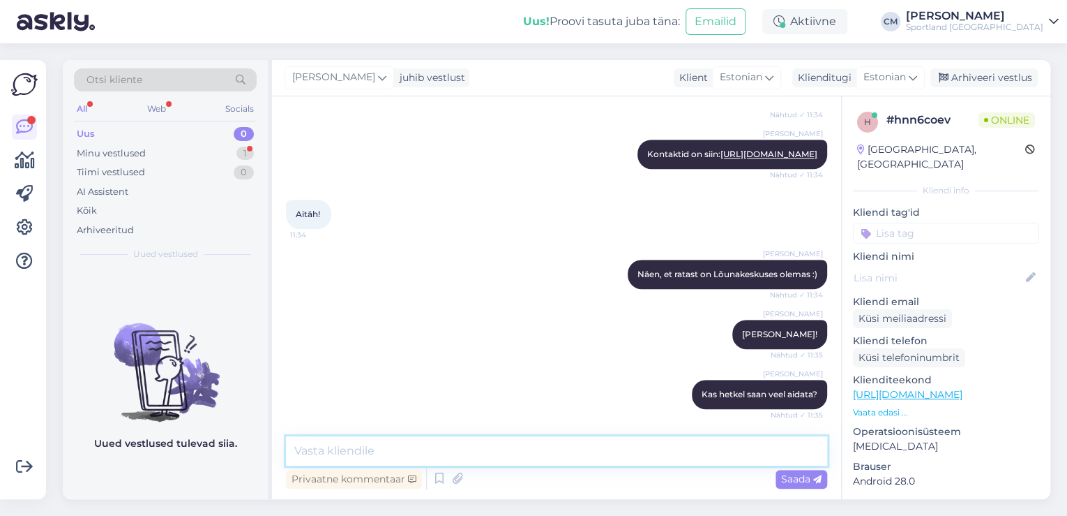
scroll to position [445, 0]
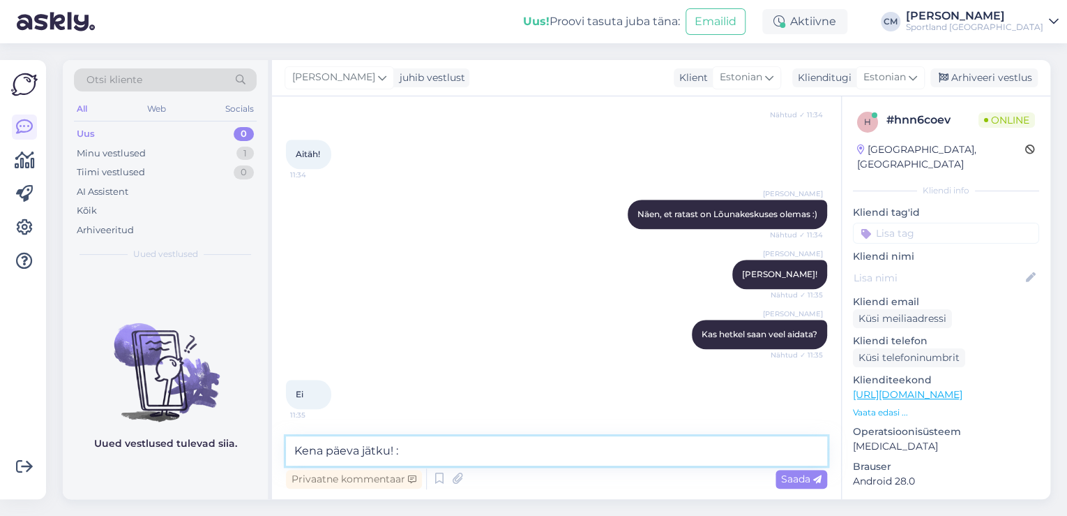
type textarea "Kena päeva jätku! :)"
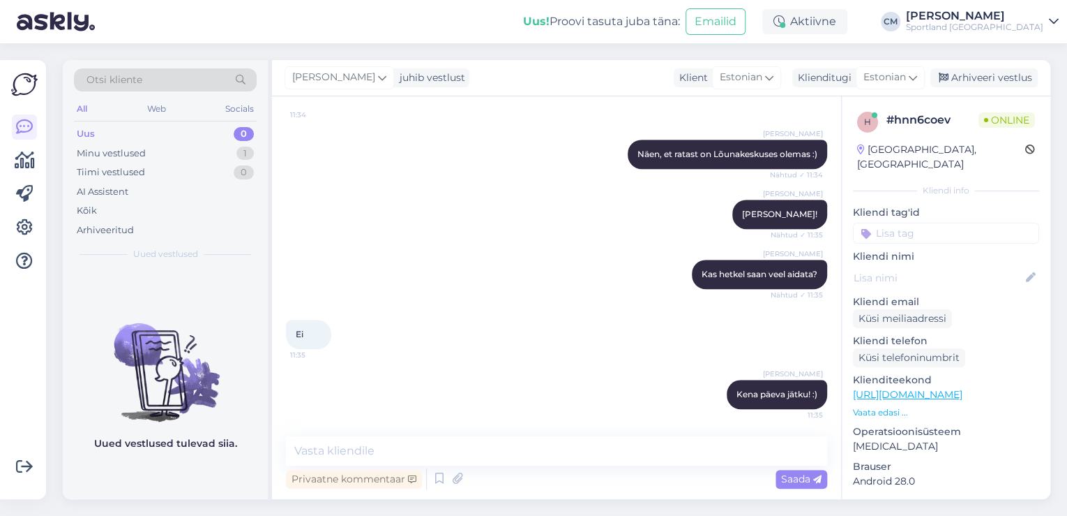
click at [952, 226] on input at bounding box center [946, 233] width 186 height 21
type input "ratas"
click at [951, 266] on span "Ratas" at bounding box center [947, 270] width 24 height 8
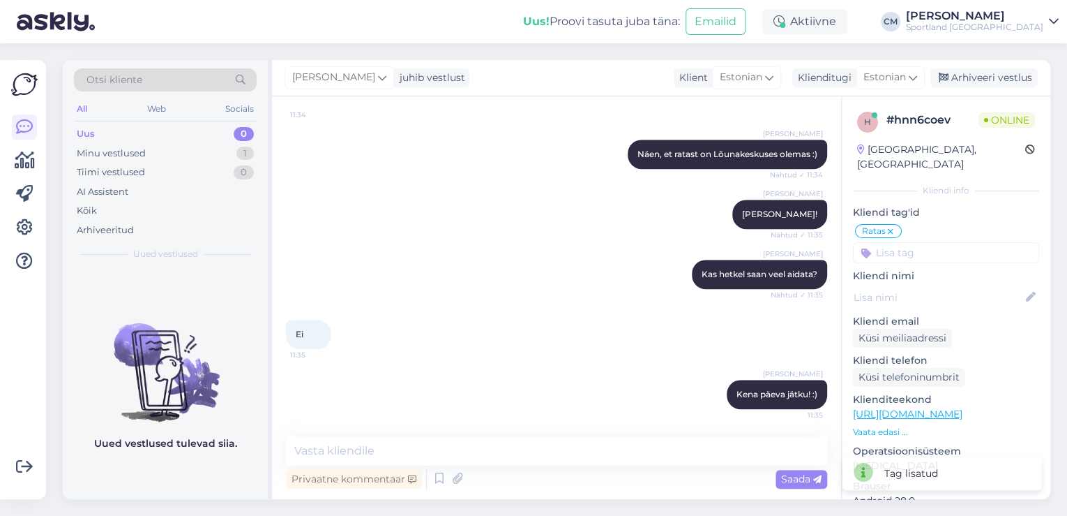
click at [926, 242] on input at bounding box center [946, 252] width 186 height 21
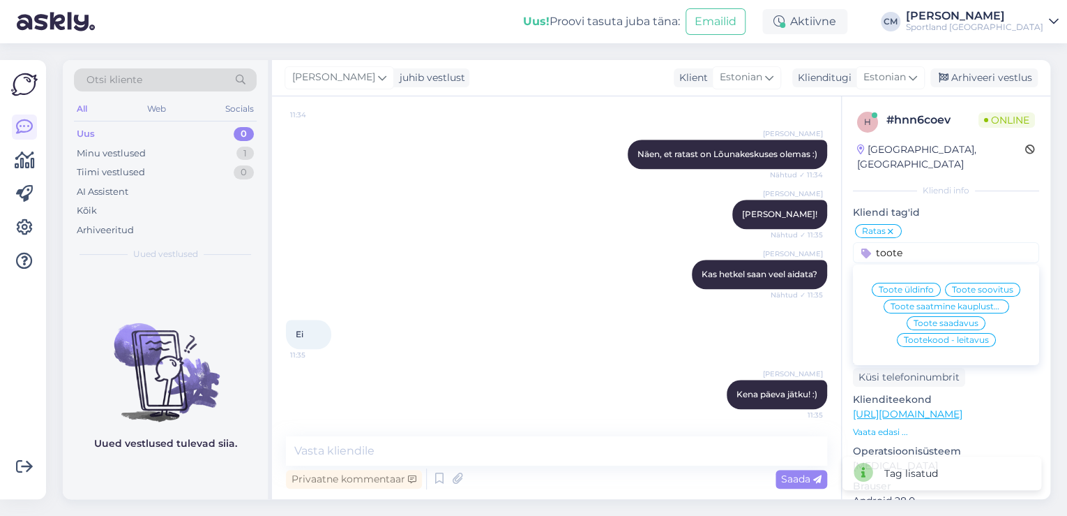
type input "toote"
click at [912, 285] on span "Toote üldinfo" at bounding box center [906, 289] width 55 height 8
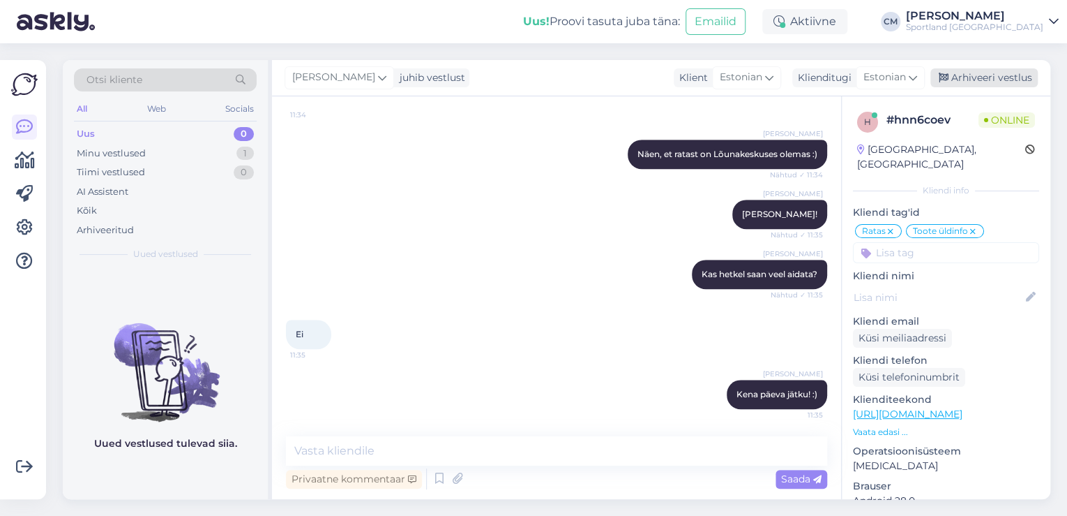
click at [1035, 70] on div "Arhiveeri vestlus" at bounding box center [984, 77] width 107 height 19
